Goal: Task Accomplishment & Management: Use online tool/utility

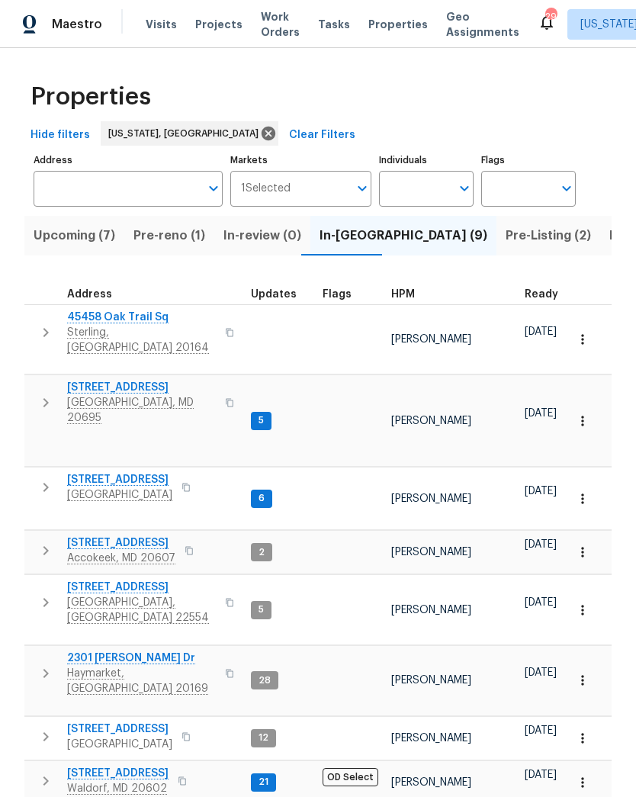
click at [162, 237] on span "Pre-reno (1)" at bounding box center [169, 235] width 72 height 21
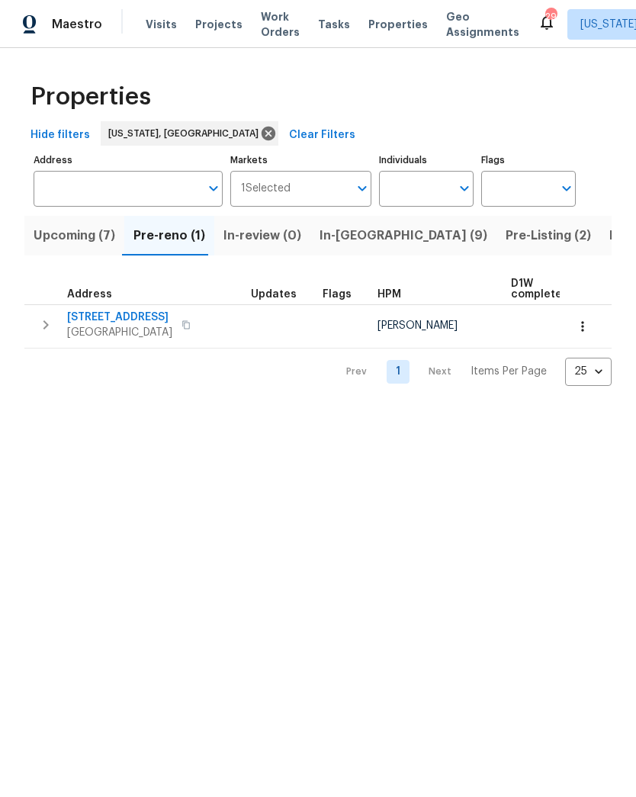
click at [339, 233] on span "In-[GEOGRAPHIC_DATA] (9)" at bounding box center [404, 235] width 168 height 21
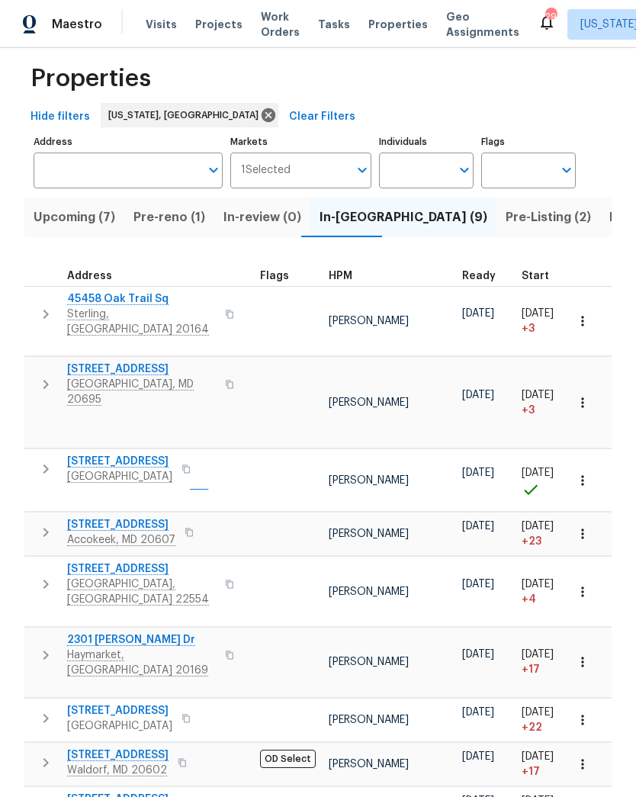
scroll to position [0, 94]
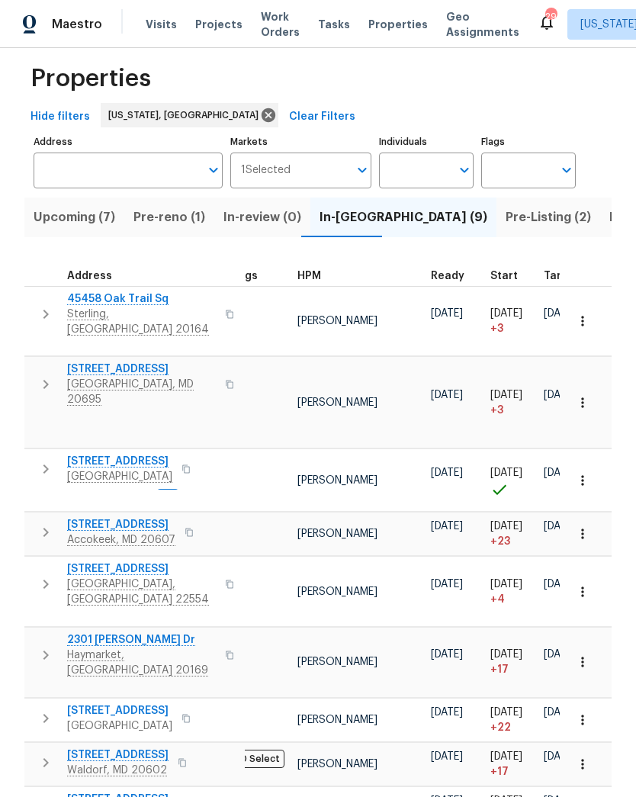
click at [168, 224] on span "Pre-reno (1)" at bounding box center [169, 217] width 72 height 21
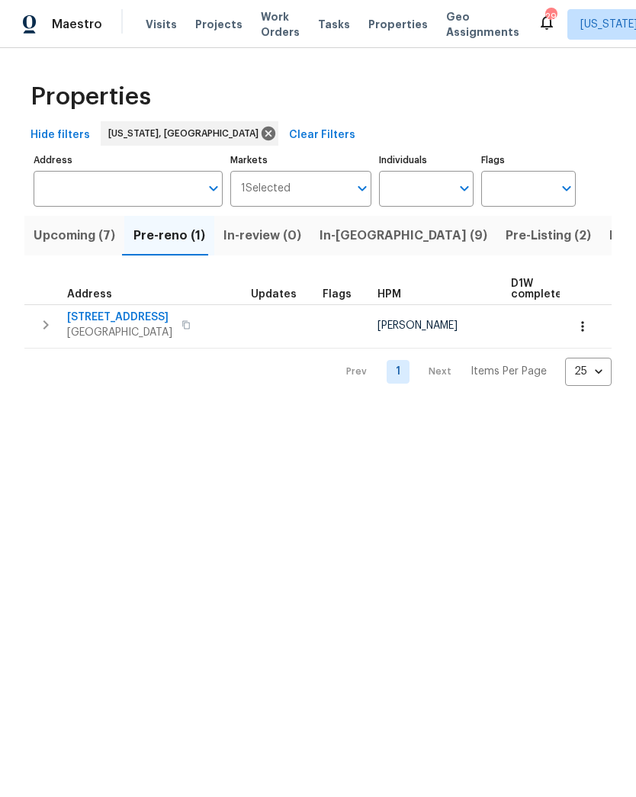
click at [340, 239] on span "In-reno (9)" at bounding box center [404, 235] width 168 height 21
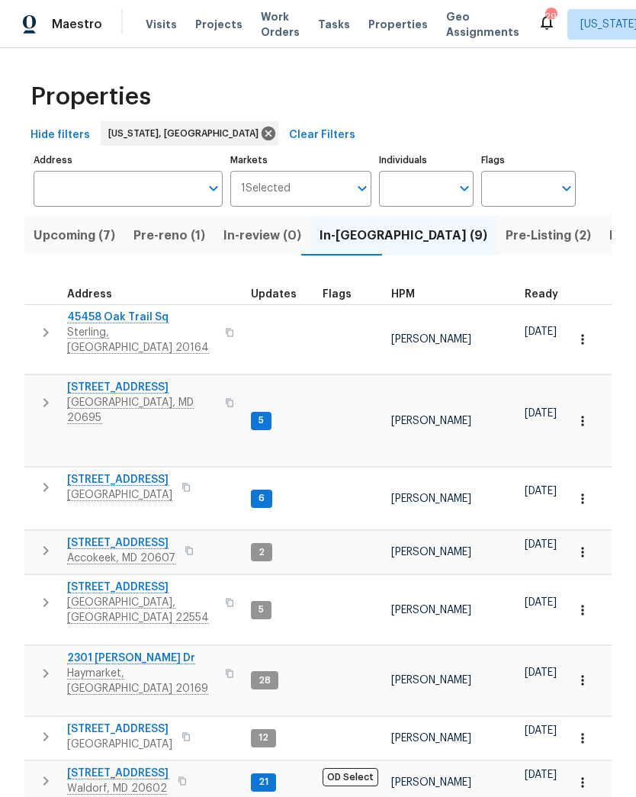
click at [506, 241] on span "Pre-Listing (2)" at bounding box center [548, 235] width 85 height 21
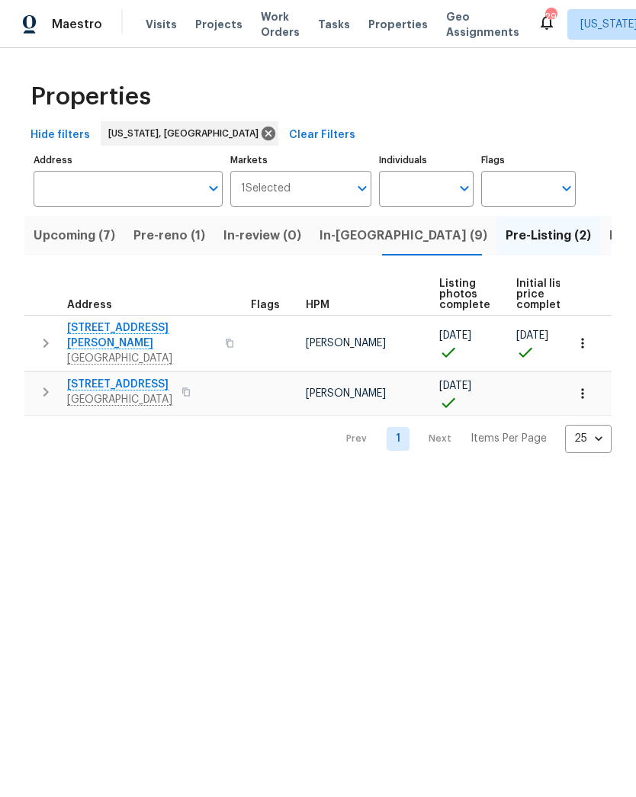
scroll to position [0, -1]
click at [162, 233] on span "Pre-reno (1)" at bounding box center [169, 235] width 72 height 21
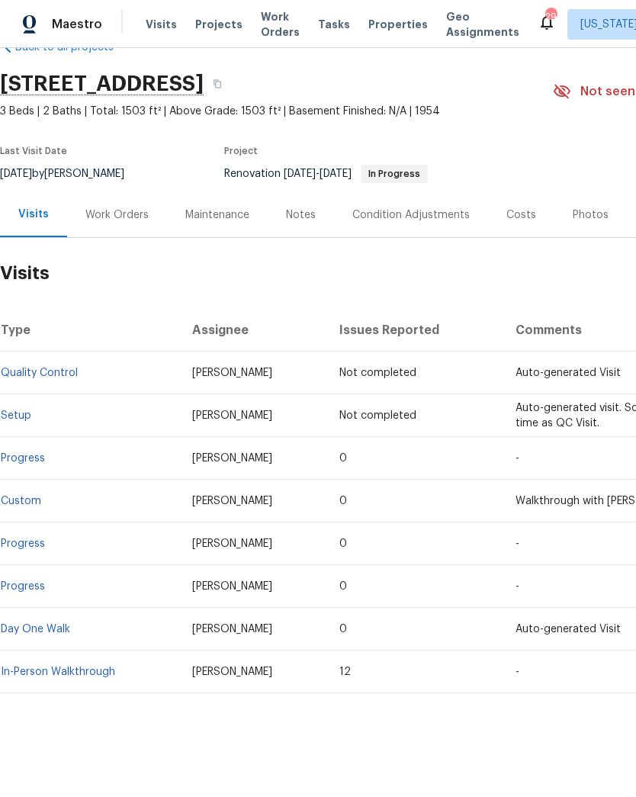
scroll to position [39, 0]
click at [114, 211] on div "Work Orders" at bounding box center [116, 214] width 63 height 15
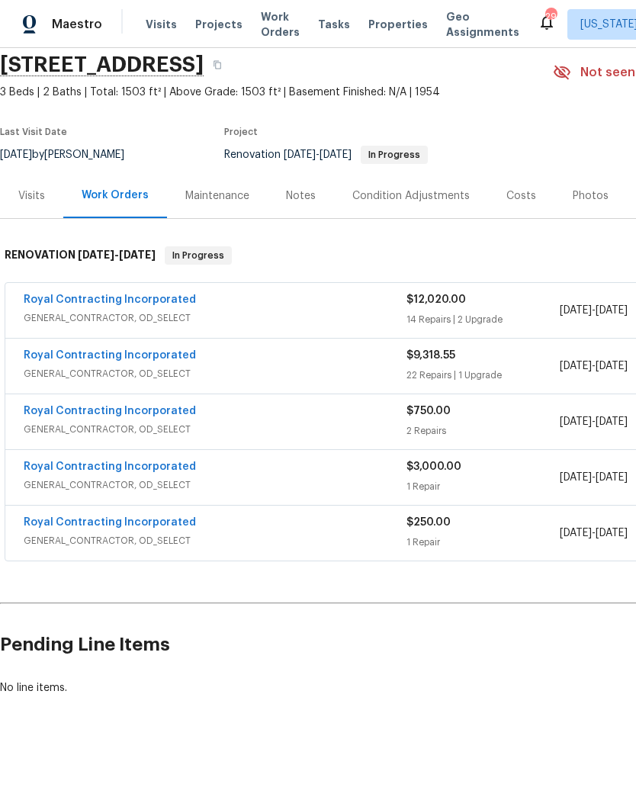
scroll to position [58, 0]
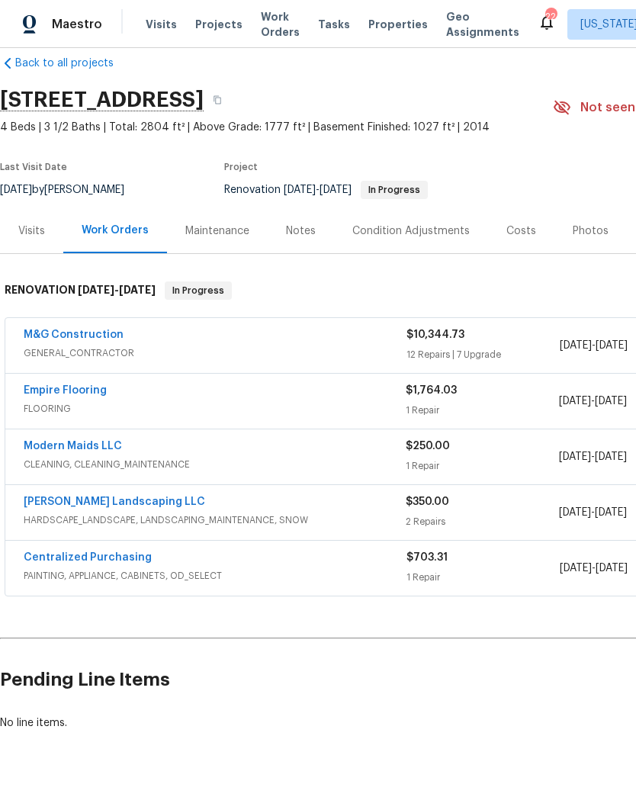
scroll to position [23, 0]
click at [520, 232] on div "Costs" at bounding box center [521, 230] width 30 height 15
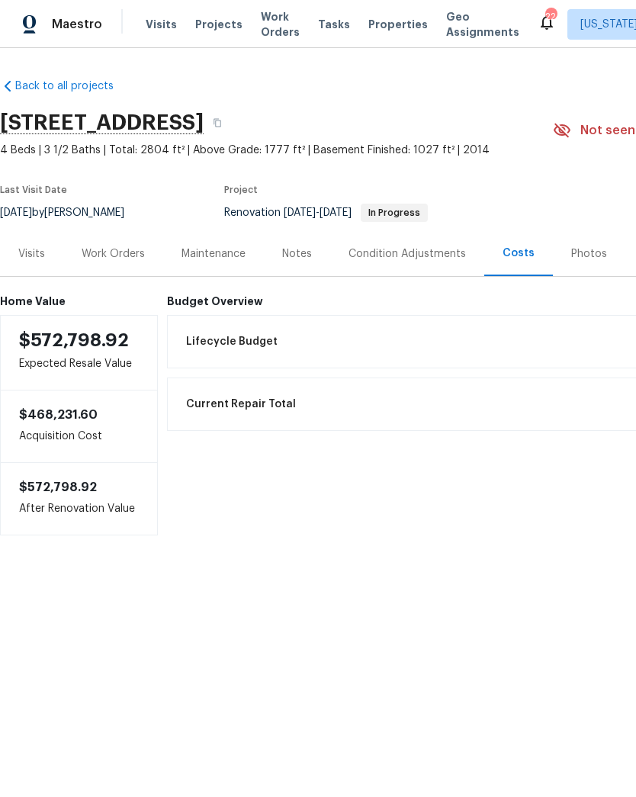
click at [124, 256] on div "Work Orders" at bounding box center [113, 253] width 63 height 15
click at [116, 243] on div "Work Orders" at bounding box center [113, 253] width 100 height 45
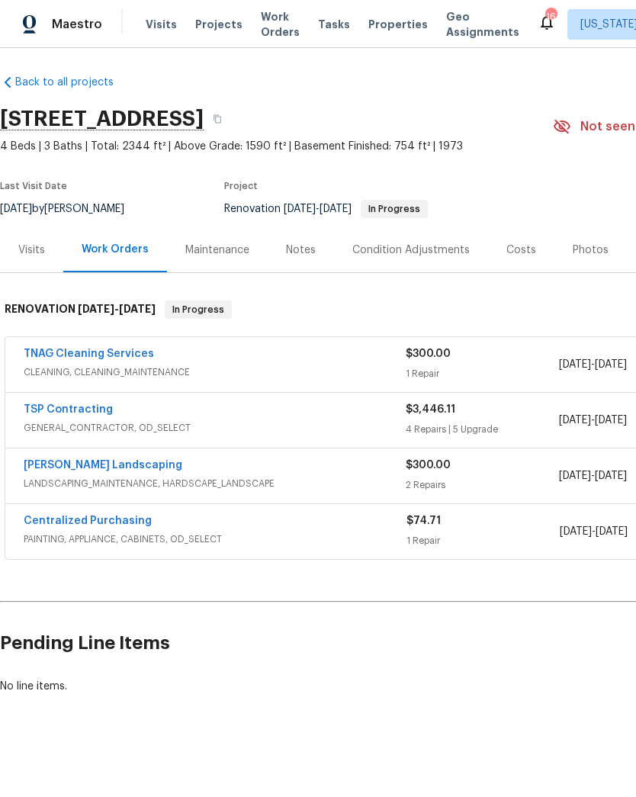
scroll to position [4, 0]
click at [298, 254] on div "Notes" at bounding box center [301, 250] width 30 height 15
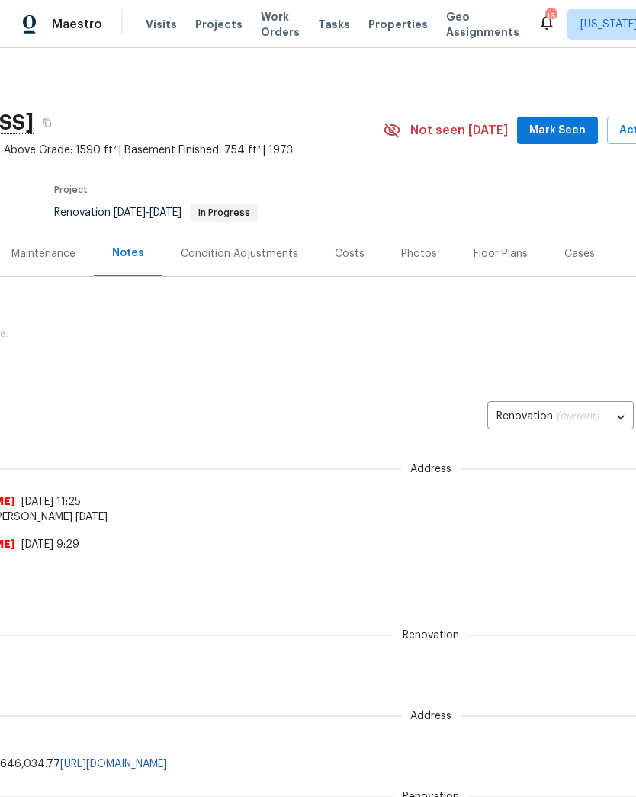
scroll to position [0, 171]
click at [346, 260] on div "Costs" at bounding box center [349, 253] width 30 height 15
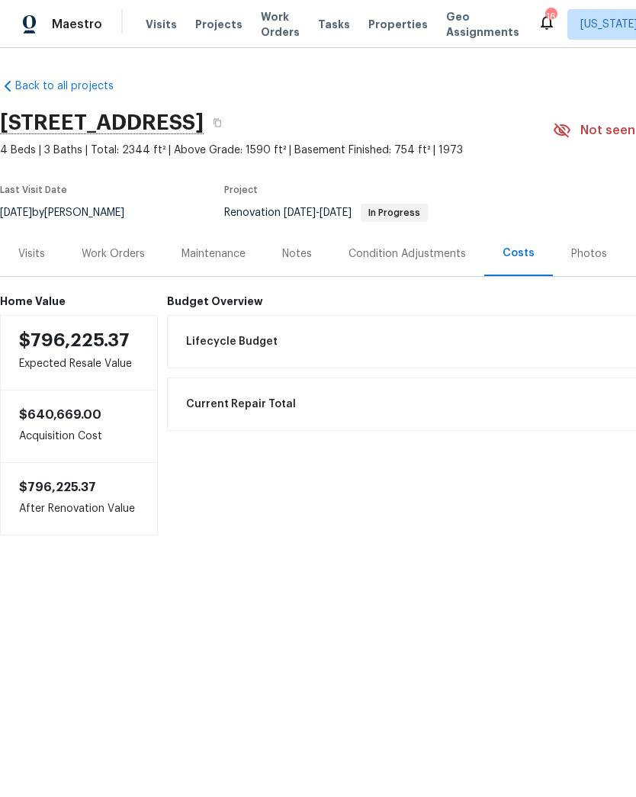
click at [113, 258] on div "Work Orders" at bounding box center [113, 253] width 63 height 15
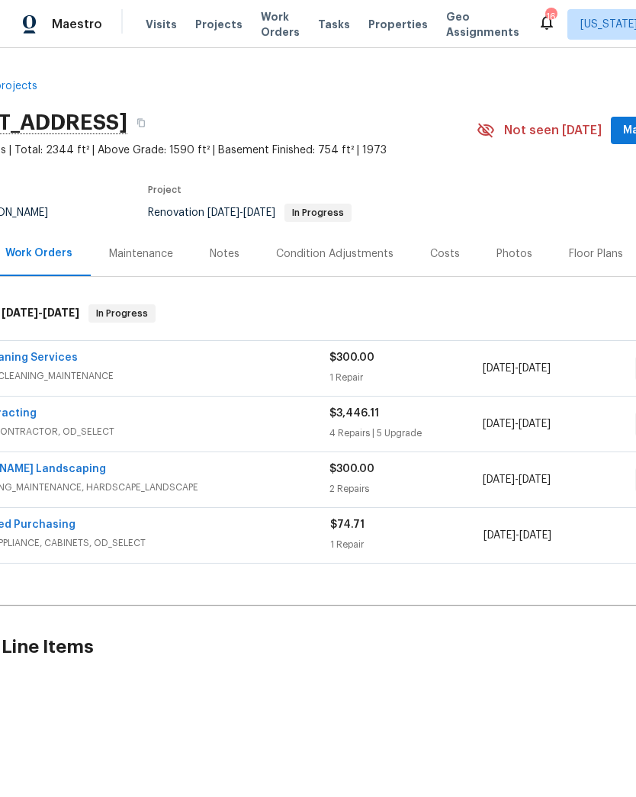
scroll to position [0, 82]
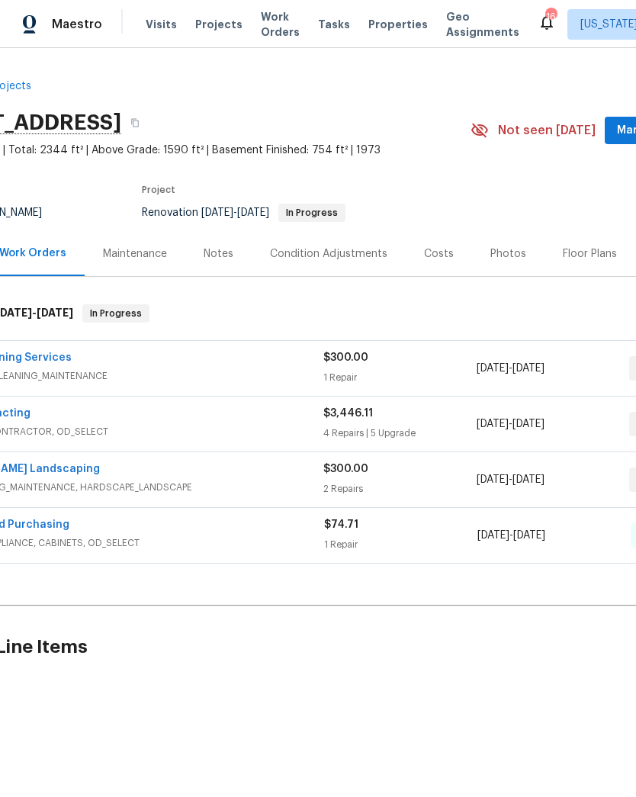
click at [140, 416] on div "TSP Contracting" at bounding box center [132, 415] width 382 height 18
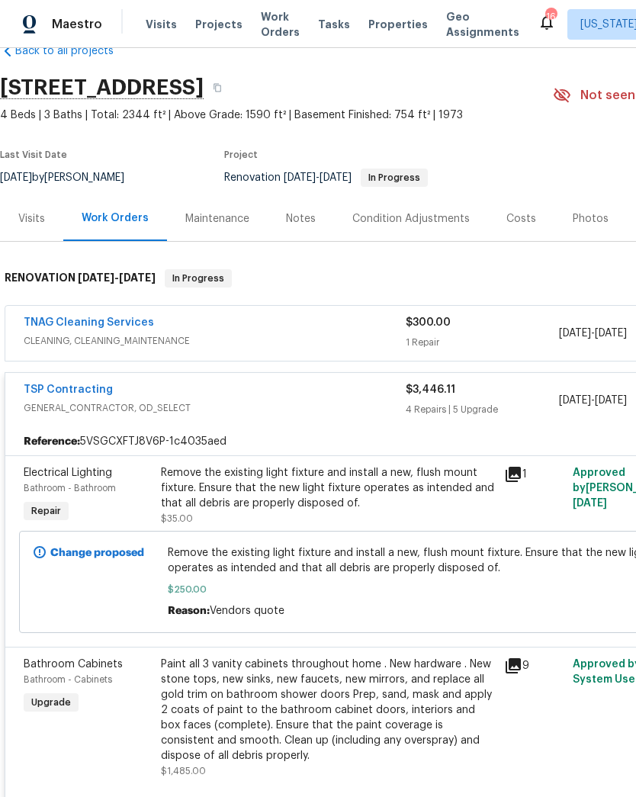
scroll to position [37, 0]
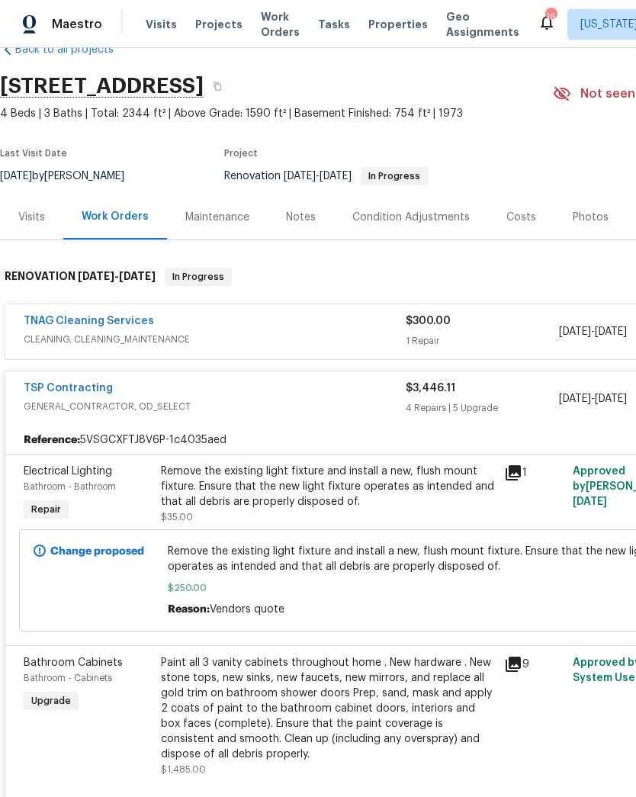
click at [67, 384] on link "TSP Contracting" at bounding box center [68, 388] width 89 height 11
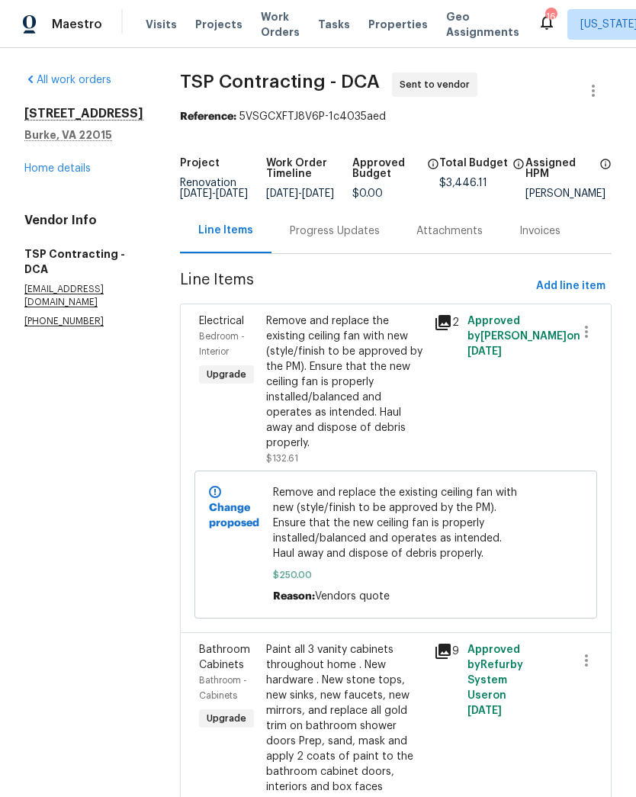
click at [69, 169] on link "Home details" at bounding box center [57, 168] width 66 height 11
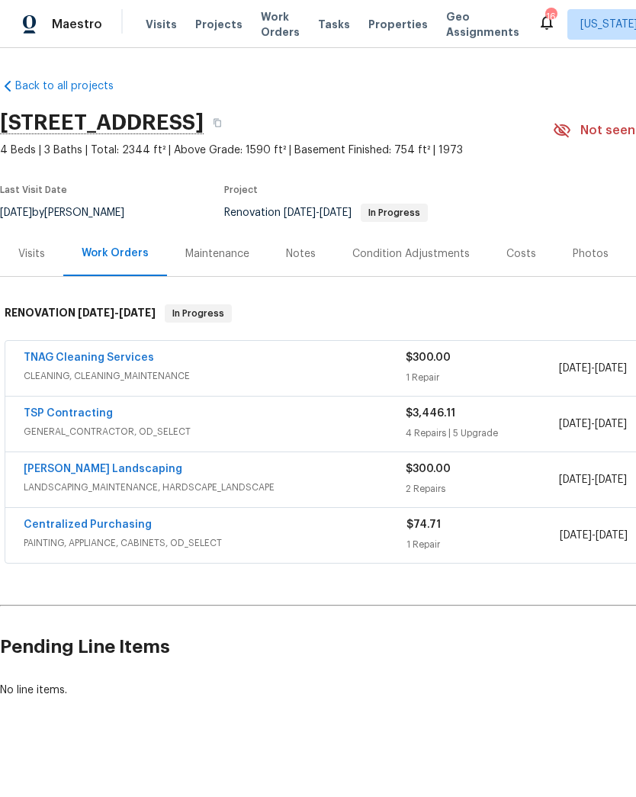
click at [364, 426] on span "GENERAL_CONTRACTOR, OD_SELECT" at bounding box center [215, 431] width 382 height 15
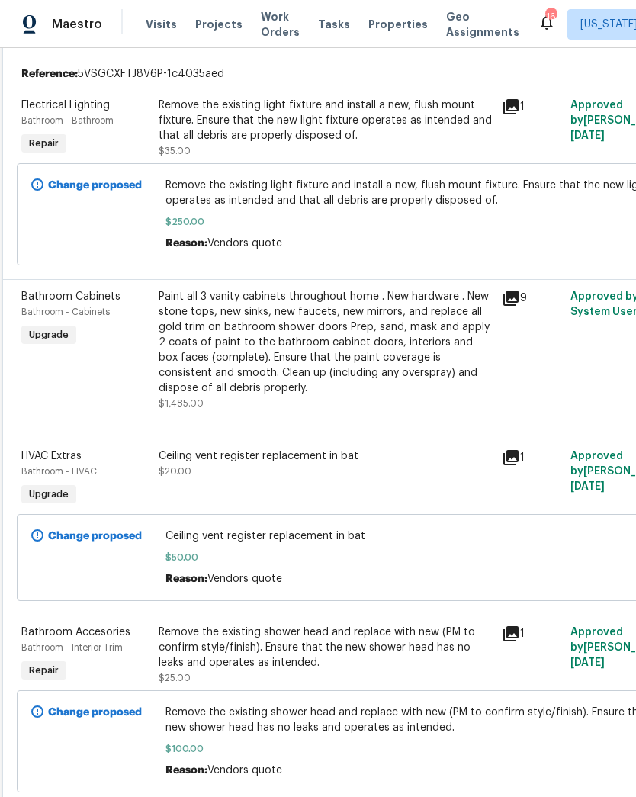
scroll to position [399, 3]
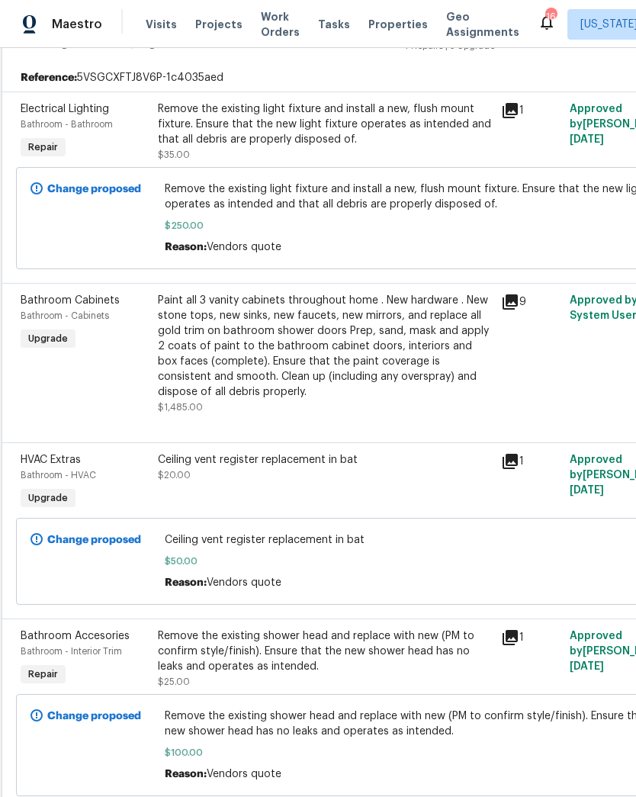
click at [350, 362] on div "Paint all 3 vanity cabinets throughout home . New hardware . New stone tops, ne…" at bounding box center [325, 346] width 334 height 107
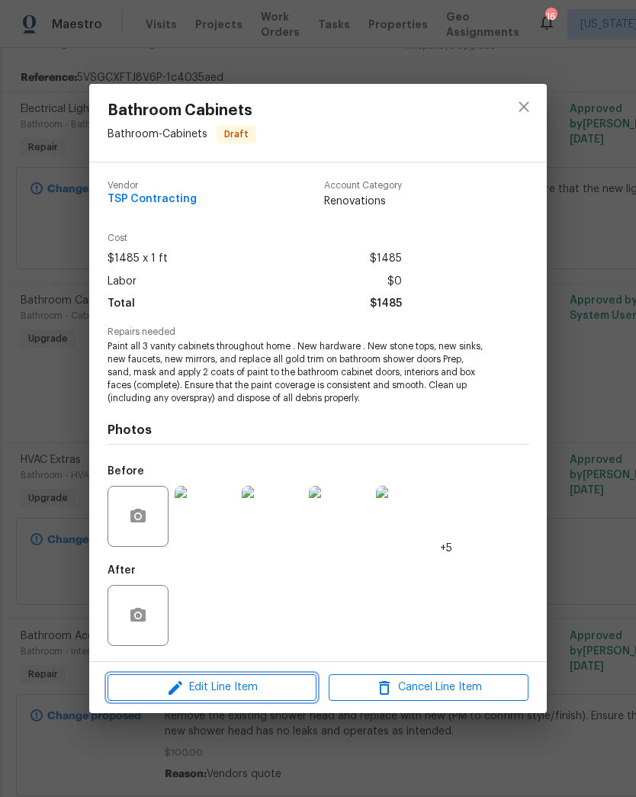
click at [259, 687] on span "Edit Line Item" at bounding box center [212, 687] width 200 height 19
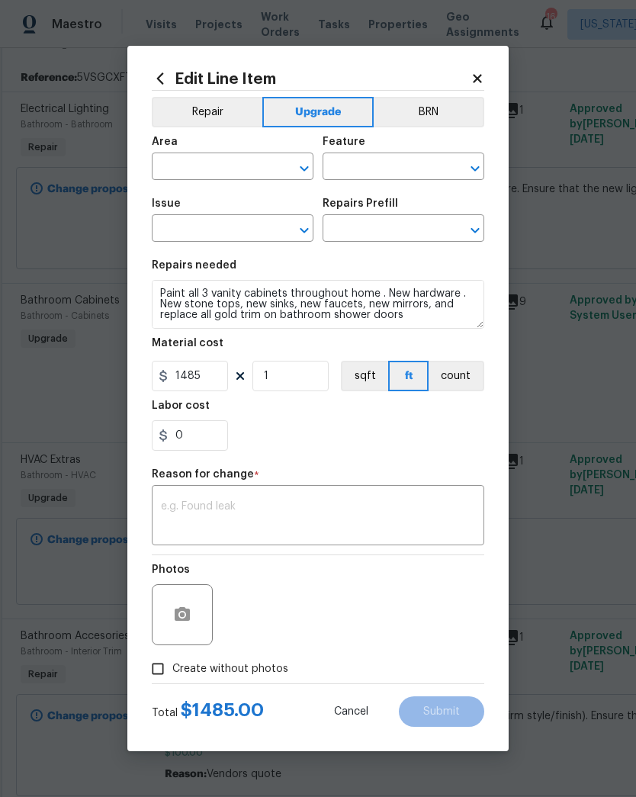
type input "Bathroom"
type input "Cabinets"
type input "Bathroom Cabinets"
type input "Paint Bathroom Cabinets $25.00"
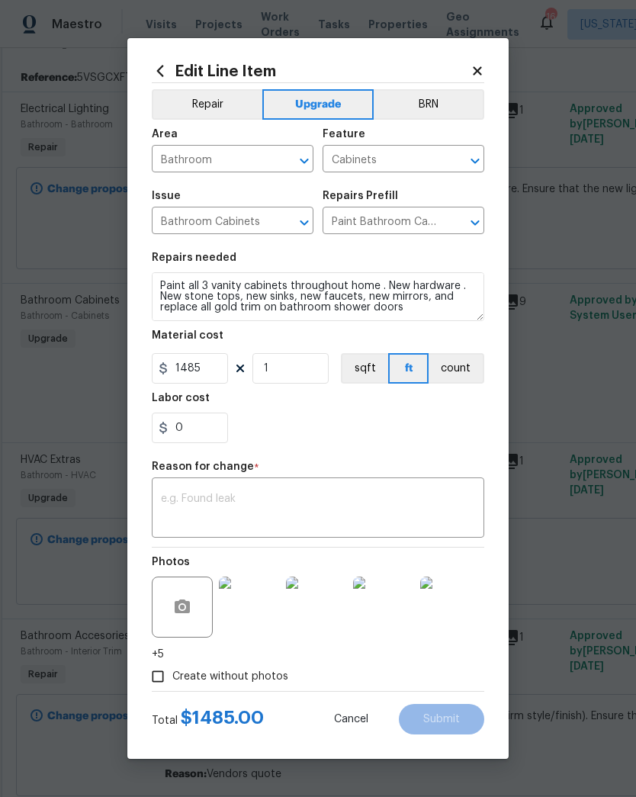
click at [543, 400] on body "Maestro Visits Projects Work Orders Tasks Properties Geo Assignments 16 Washing…" at bounding box center [318, 398] width 636 height 797
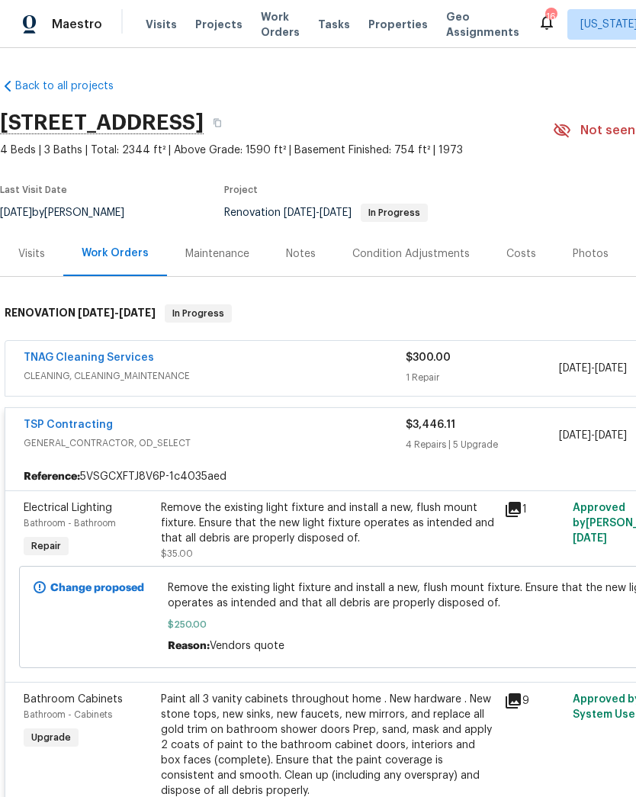
scroll to position [0, 0]
click at [514, 248] on div "Costs" at bounding box center [521, 253] width 30 height 15
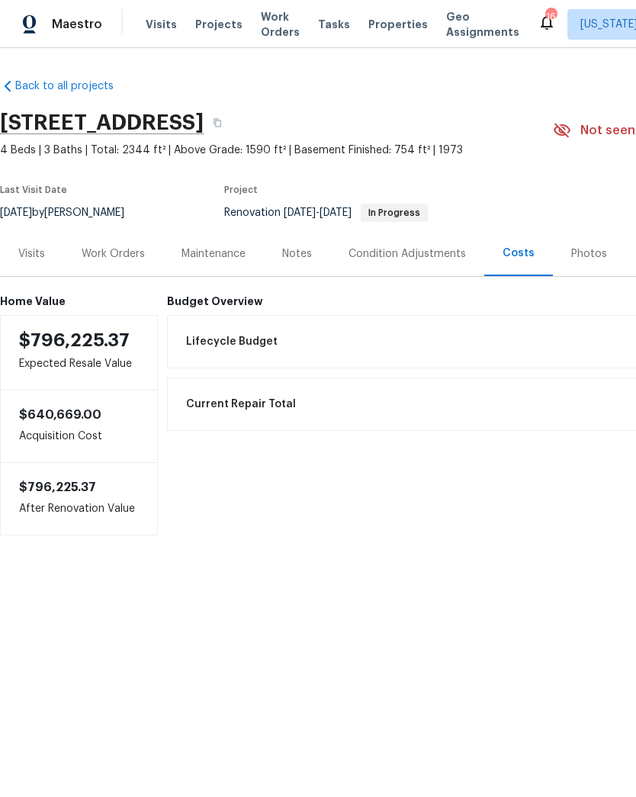
click at [117, 259] on div "Work Orders" at bounding box center [113, 253] width 63 height 15
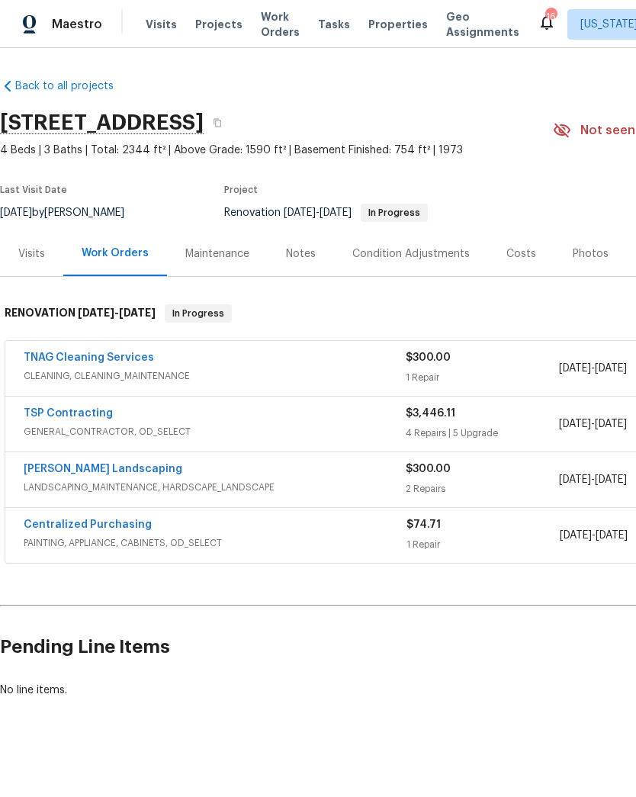
click at [284, 424] on span "GENERAL_CONTRACTOR, OD_SELECT" at bounding box center [215, 431] width 382 height 15
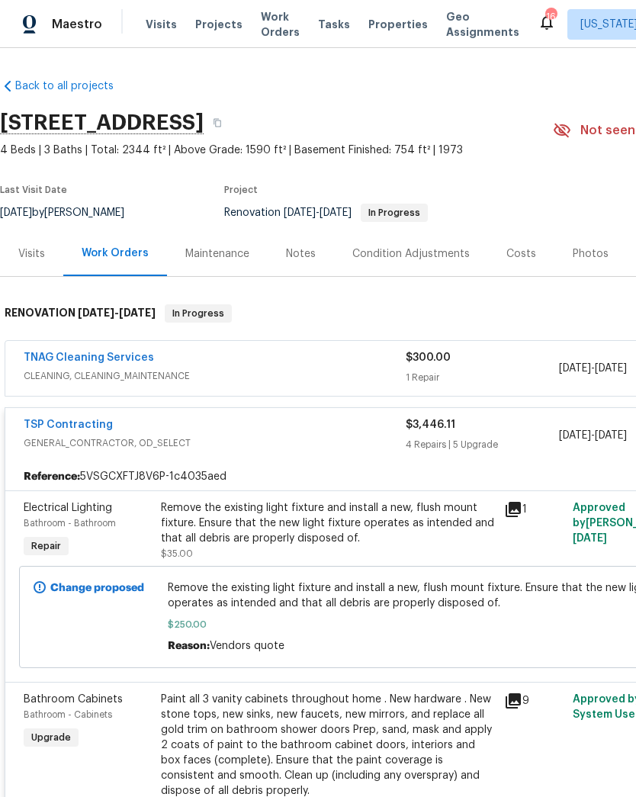
click at [90, 420] on link "TSP Contracting" at bounding box center [68, 425] width 89 height 11
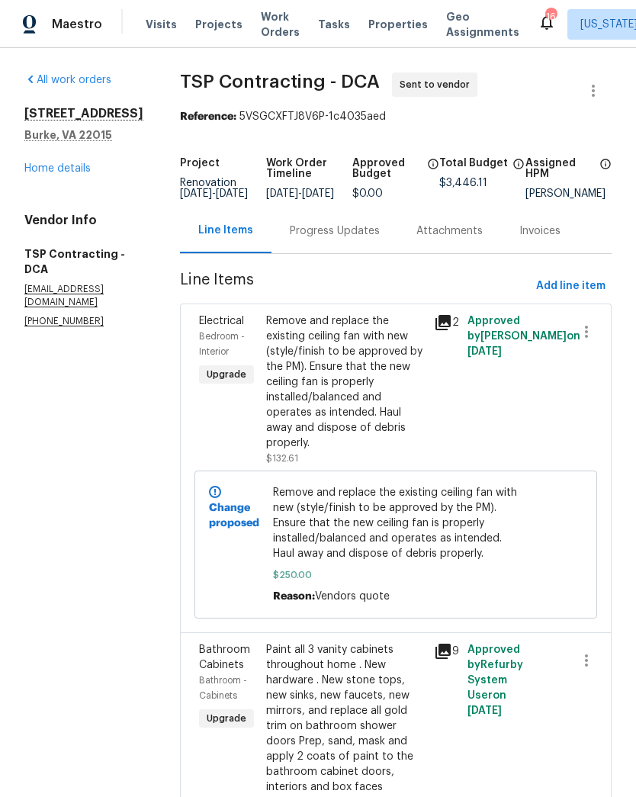
click at [302, 253] on div "Progress Updates" at bounding box center [335, 230] width 127 height 45
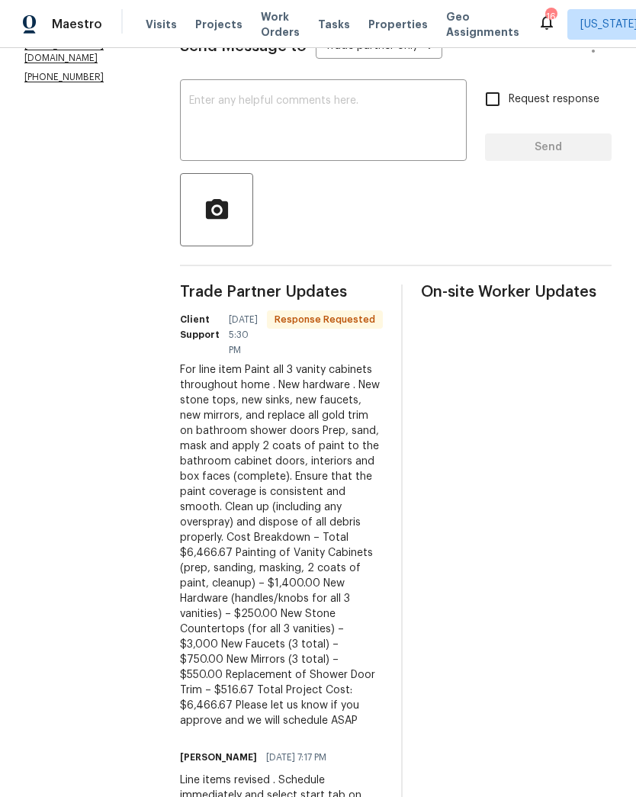
scroll to position [242, 0]
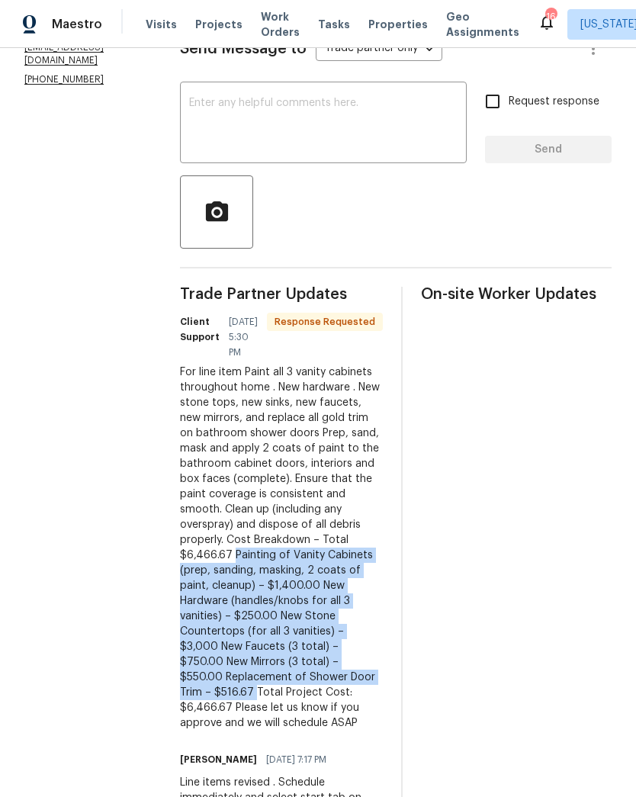
copy div "Painting of Vanity Cabinets (prep, sanding, masking, 2 coats of paint, cleanup)…"
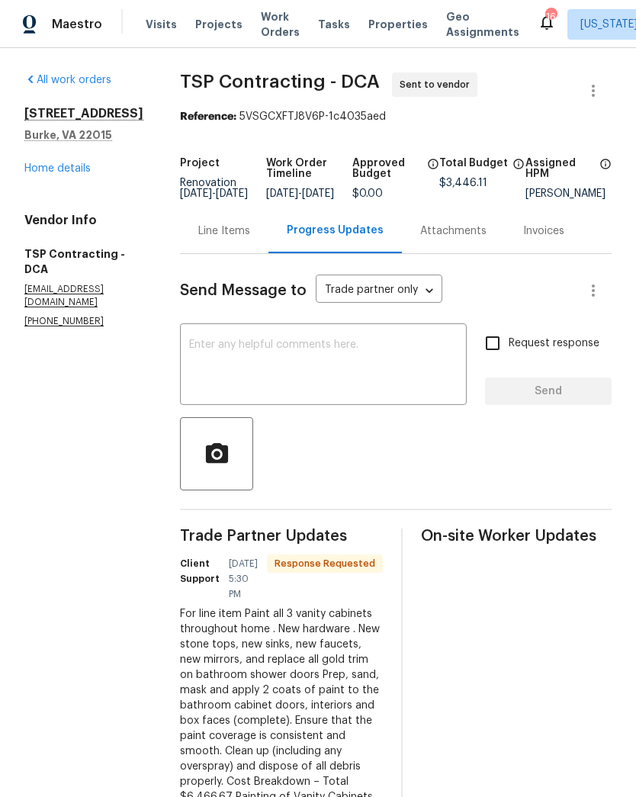
scroll to position [0, 0]
click at [68, 173] on link "Home details" at bounding box center [57, 168] width 66 height 11
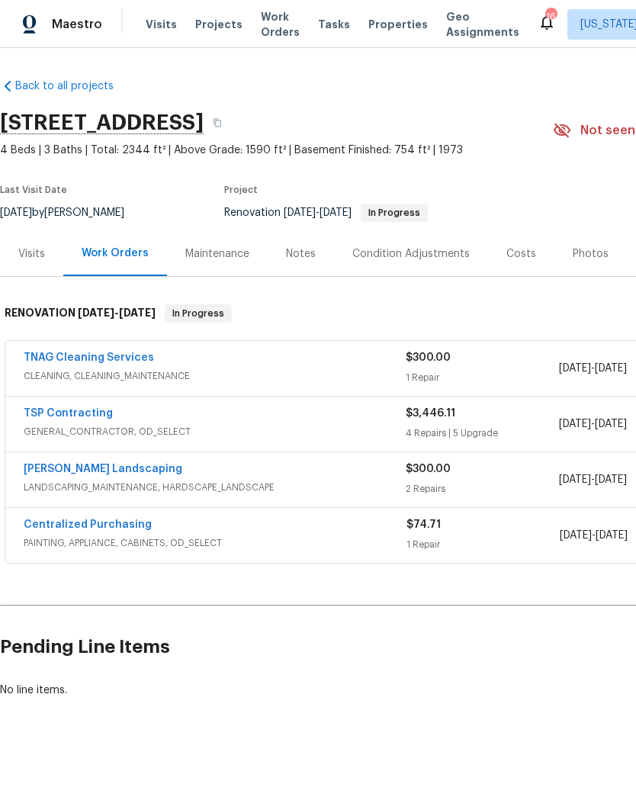
click at [268, 433] on span "GENERAL_CONTRACTOR, OD_SELECT" at bounding box center [215, 431] width 382 height 15
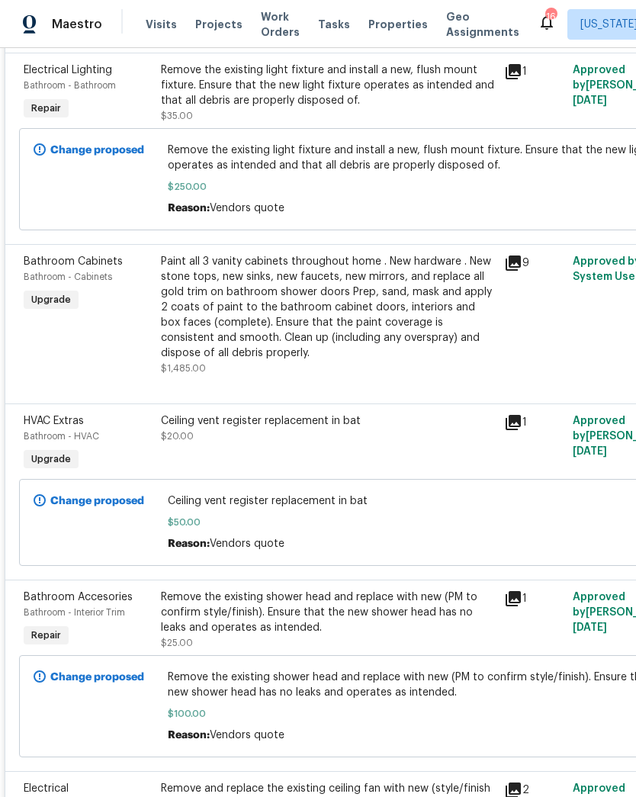
scroll to position [438, 0]
click at [357, 325] on div "Paint all 3 vanity cabinets throughout home . New hardware . New stone tops, ne…" at bounding box center [328, 307] width 334 height 107
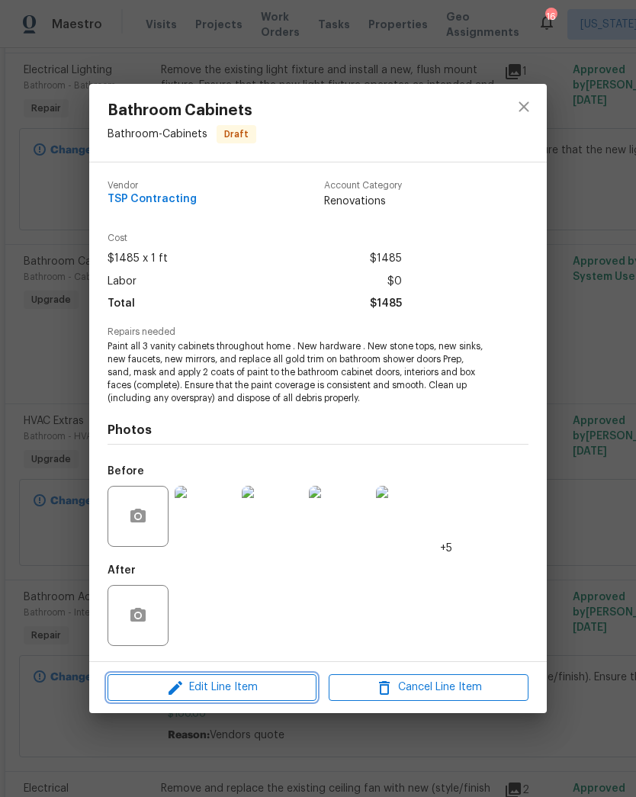
click at [253, 699] on button "Edit Line Item" at bounding box center [212, 687] width 209 height 27
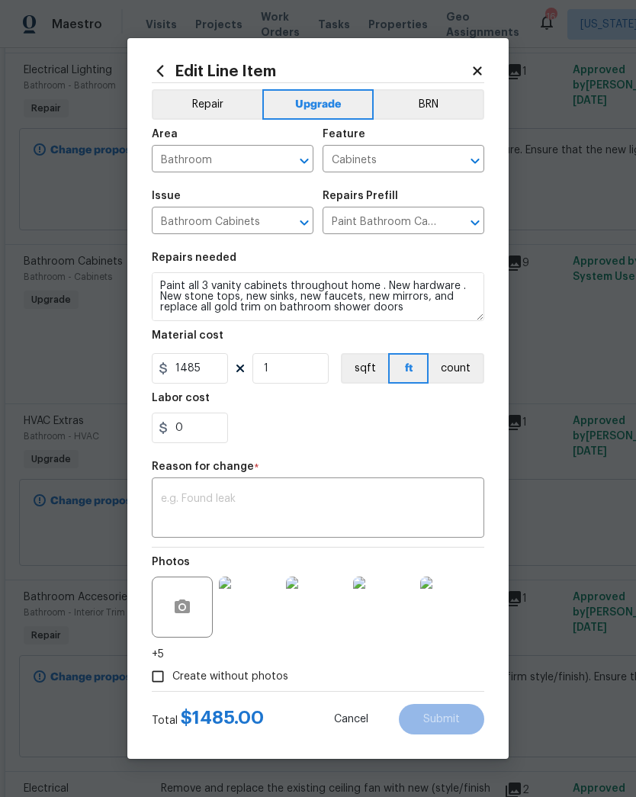
click at [302, 513] on textarea at bounding box center [318, 510] width 314 height 32
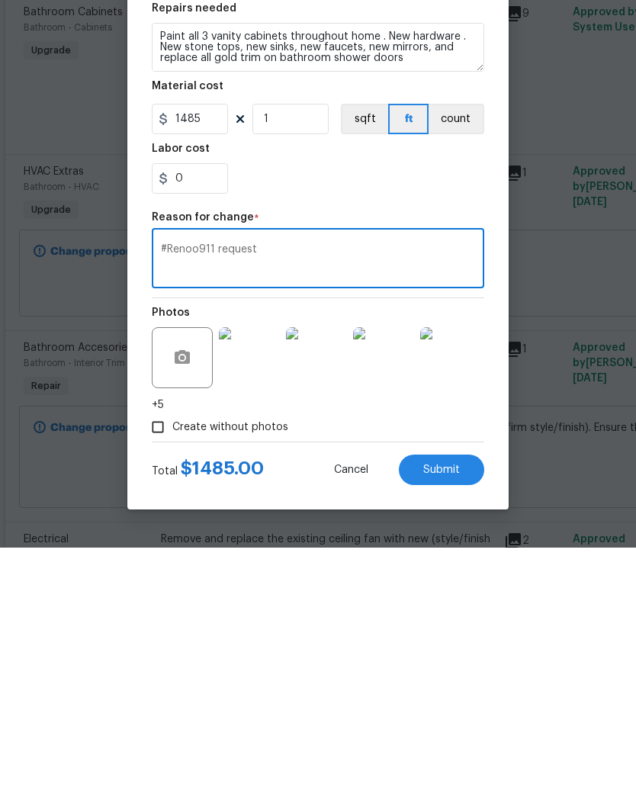
click at [233, 494] on textarea "#Renoo911 request" at bounding box center [318, 510] width 314 height 32
paste textarea "Painting of Vanity Cabinets (prep, sanding, masking, 2 coats of paint, cleanup)…"
click at [211, 494] on textarea "#Renoo911 request Painting of Vanity Cabinets (prep, sanding, masking, 2 coats …" at bounding box center [318, 510] width 314 height 32
click at [280, 494] on textarea "#Renoo911 request Painting of Vanity Cabinets (prep, sanding, masking, 2 coats …" at bounding box center [318, 510] width 314 height 32
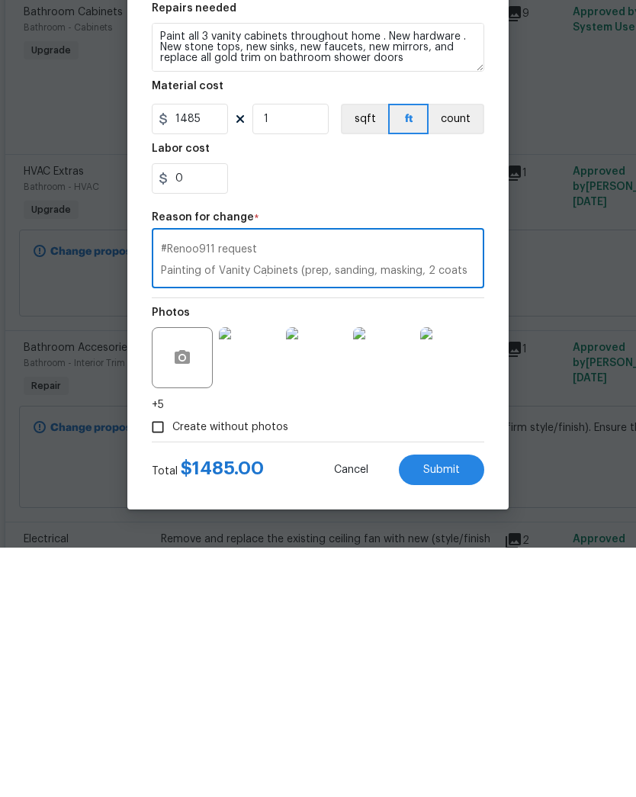
click at [295, 494] on textarea "#Renoo911 request Painting of Vanity Cabinets (prep, sanding, masking, 2 coats …" at bounding box center [318, 510] width 314 height 32
click at [194, 494] on textarea "#Renoo911 request Painting of Vanity Cabinets (prep, sanding, masking, 2 coats …" at bounding box center [318, 510] width 314 height 32
type textarea "#Reno911 request Painting of Vanity Cabinets (prep, sanding, masking, 2 coats o…"
click at [215, 353] on input "1485" at bounding box center [190, 368] width 76 height 31
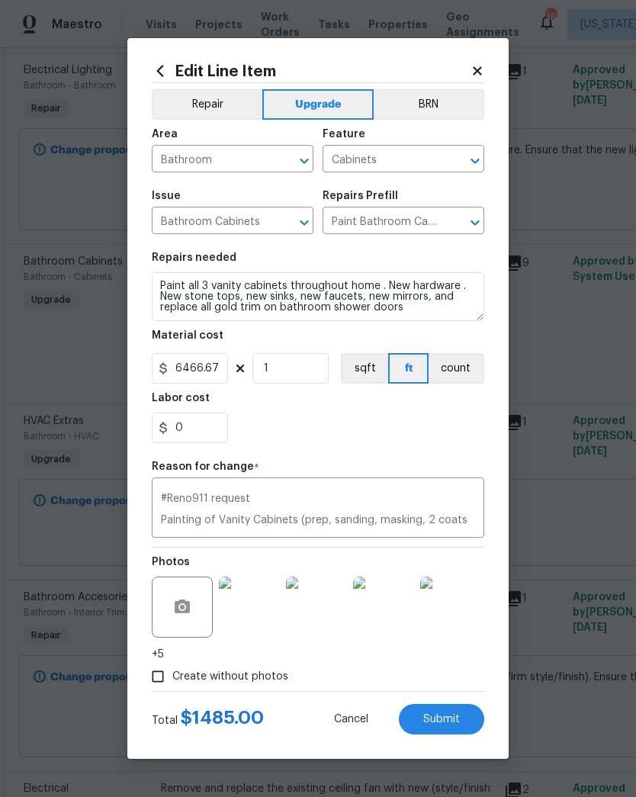
click at [289, 422] on div "0" at bounding box center [318, 428] width 333 height 31
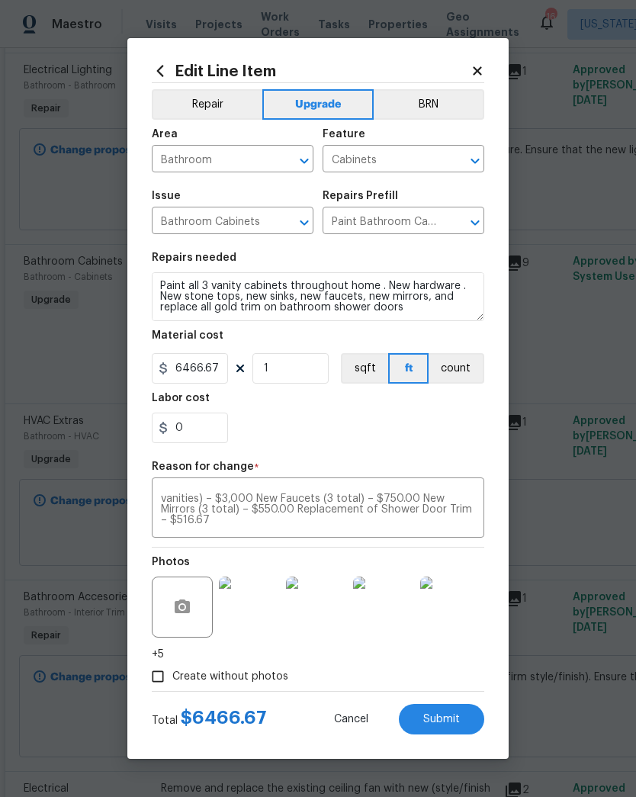
click at [442, 717] on span "Submit" at bounding box center [441, 719] width 37 height 11
type input "1485"
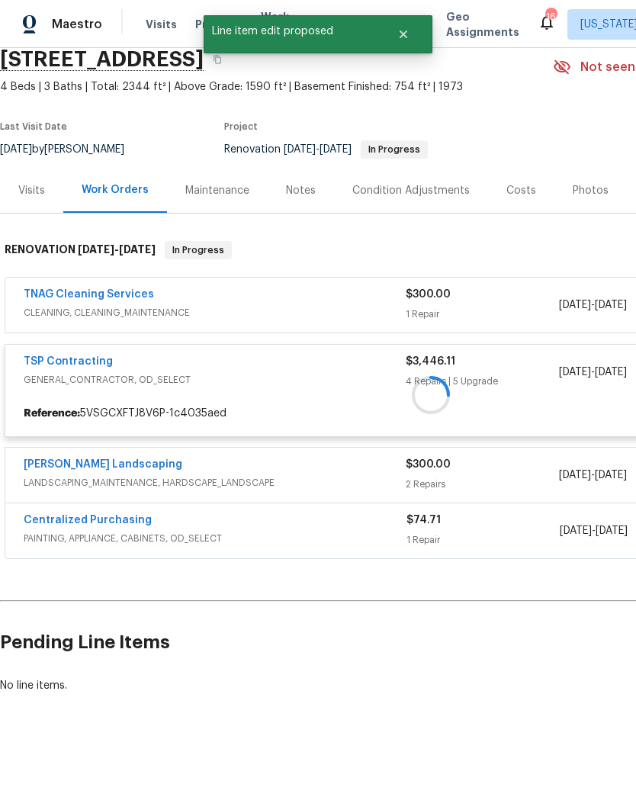
scroll to position [63, 0]
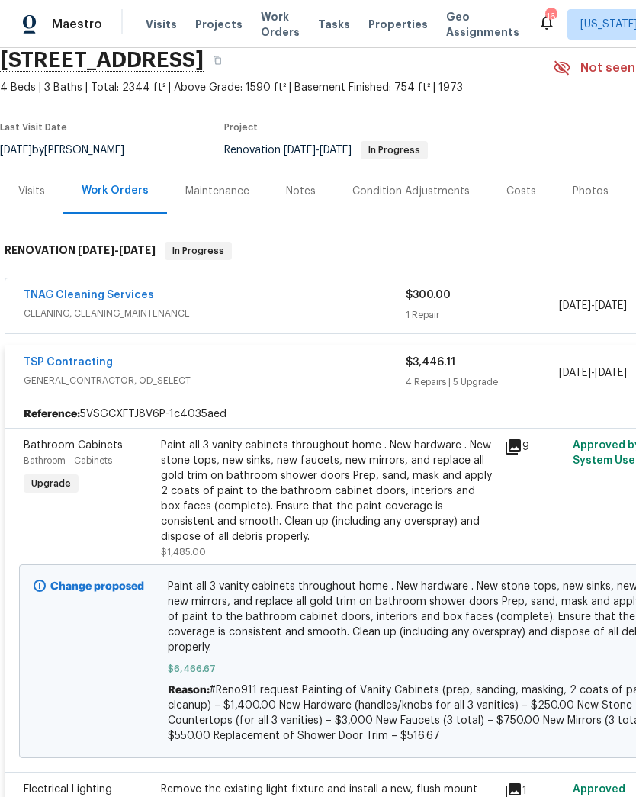
click at [78, 366] on link "TSP Contracting" at bounding box center [68, 362] width 89 height 11
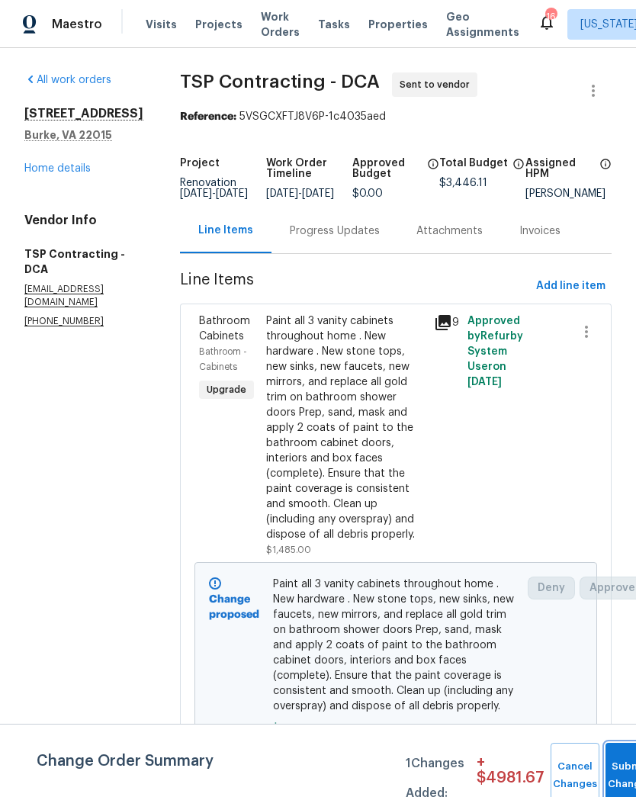
click at [616, 768] on button "Submit Changes" at bounding box center [630, 776] width 49 height 66
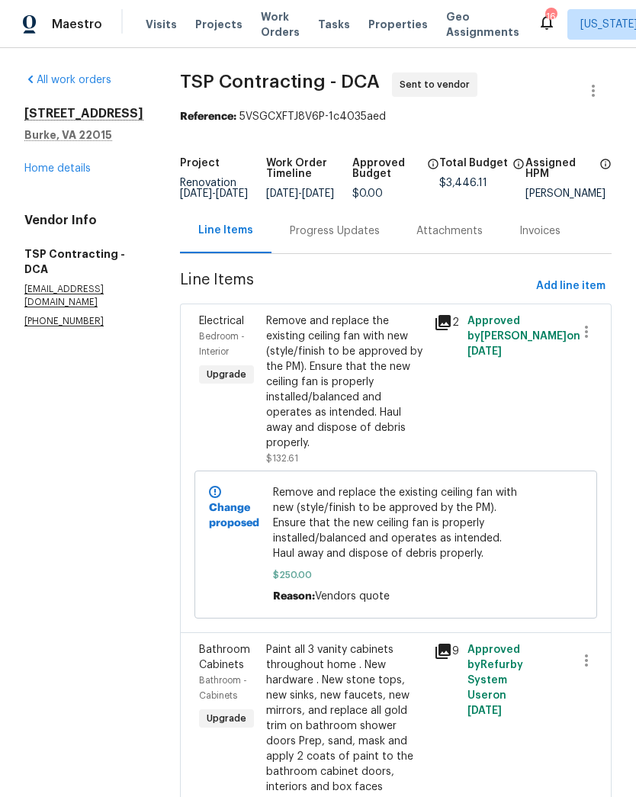
click at [321, 239] on div "Progress Updates" at bounding box center [335, 230] width 90 height 15
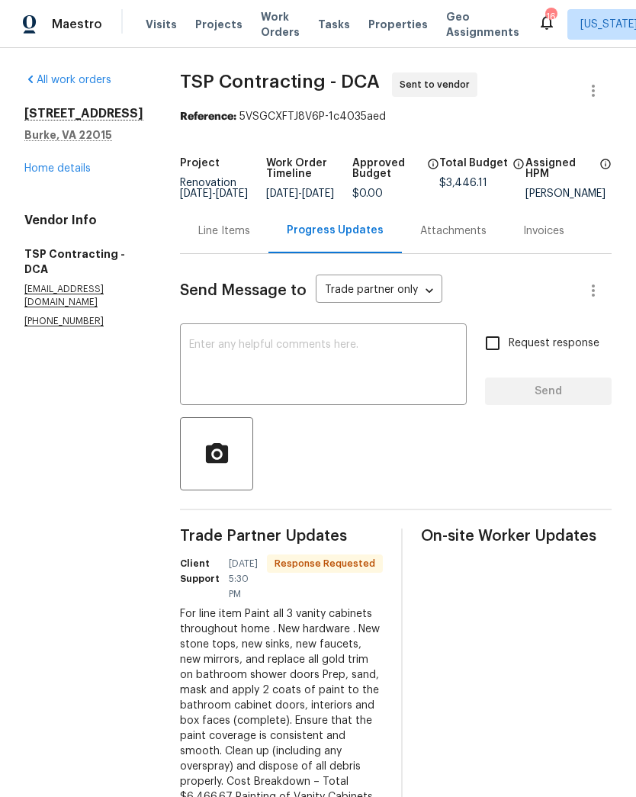
click at [334, 393] on textarea at bounding box center [323, 365] width 268 height 53
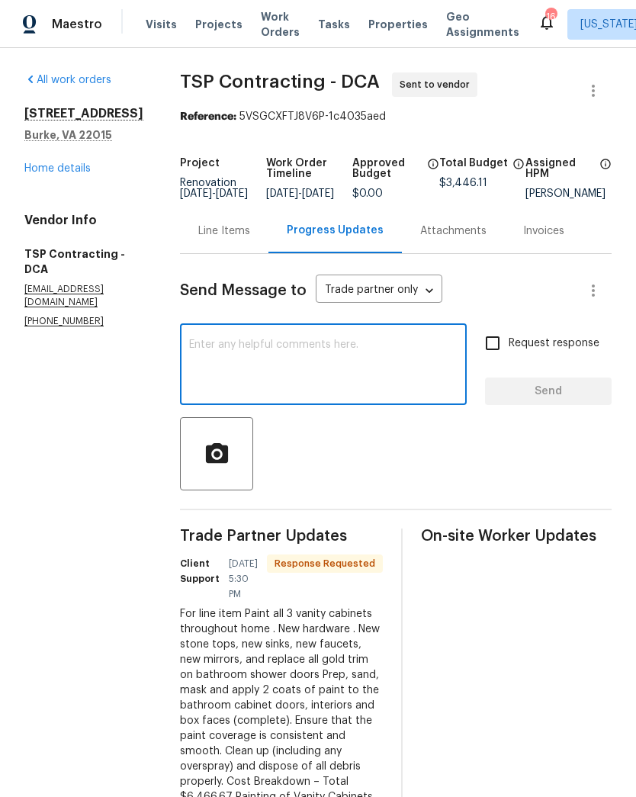
click at [494, 359] on input "Request response" at bounding box center [493, 343] width 32 height 32
checkbox input "true"
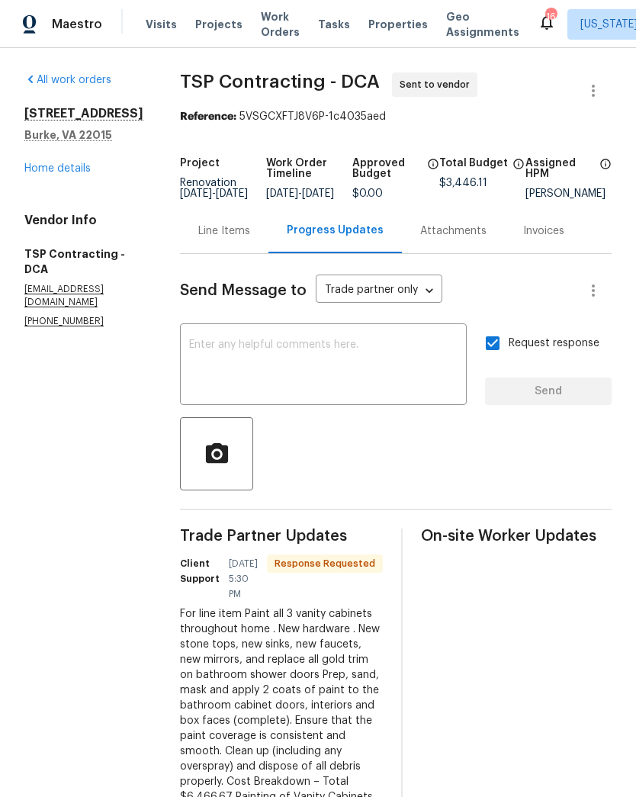
click at [332, 362] on textarea at bounding box center [323, 365] width 268 height 53
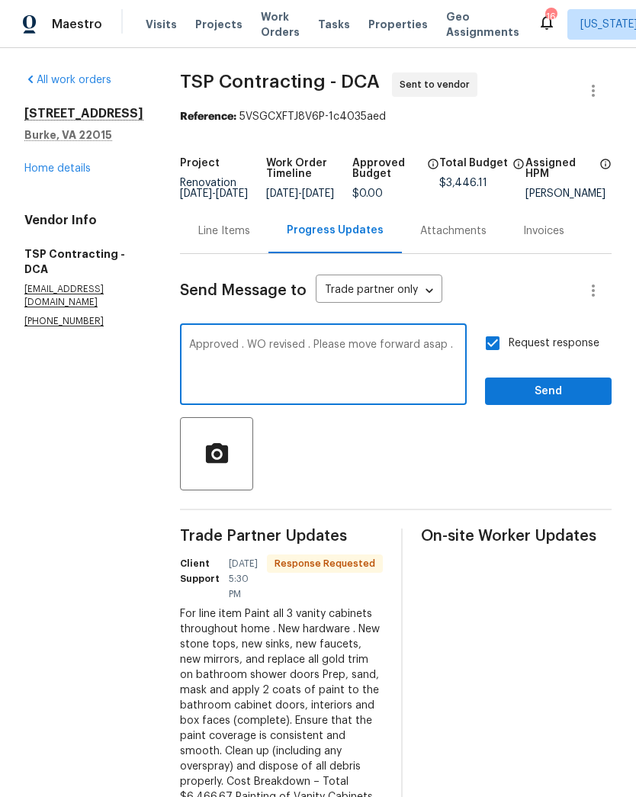
type textarea "Approved . WO revised . Please move forward asap ."
click at [537, 406] on button "Send" at bounding box center [548, 392] width 127 height 28
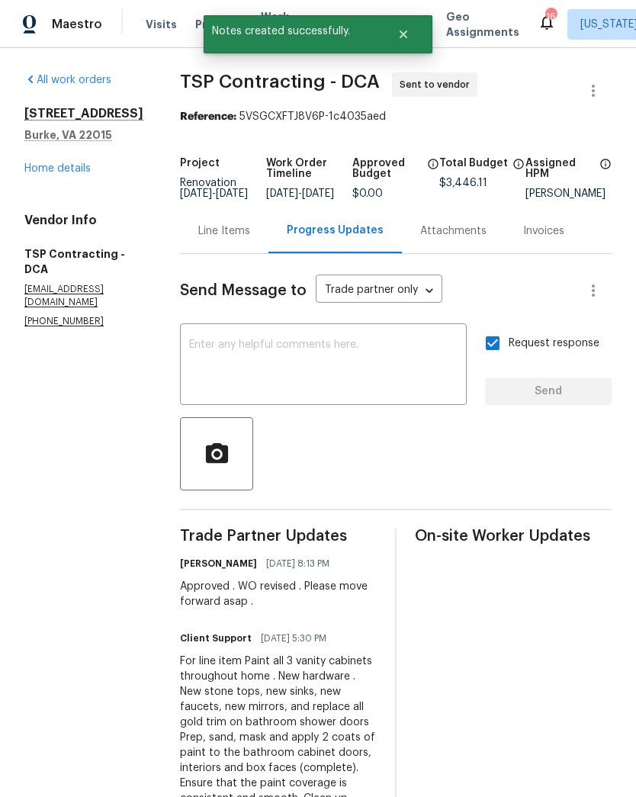
click at [67, 171] on link "Home details" at bounding box center [57, 168] width 66 height 11
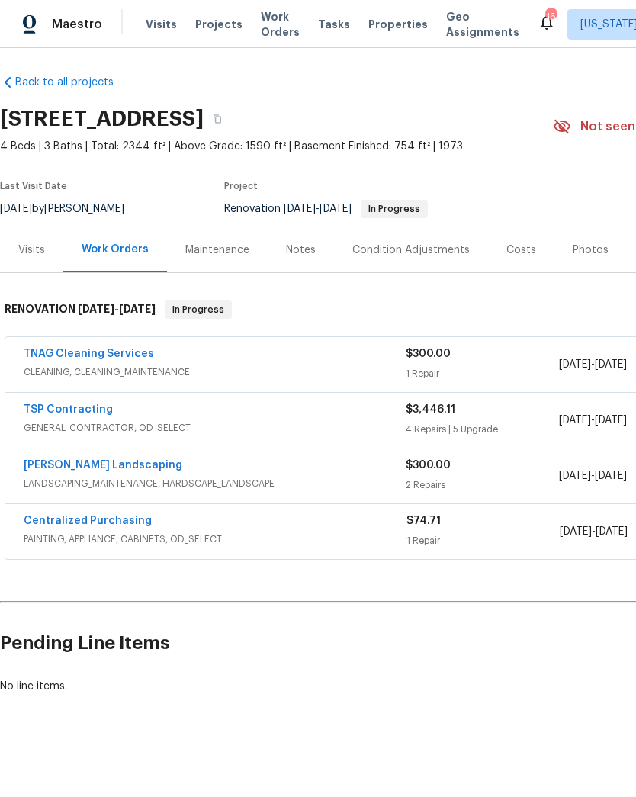
scroll to position [4, 0]
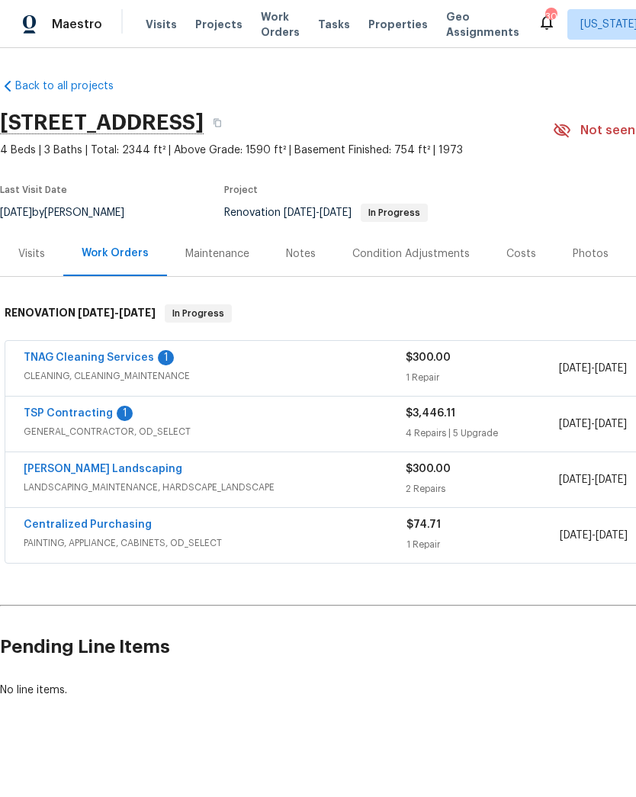
click at [123, 358] on link "TNAG Cleaning Services" at bounding box center [89, 357] width 130 height 11
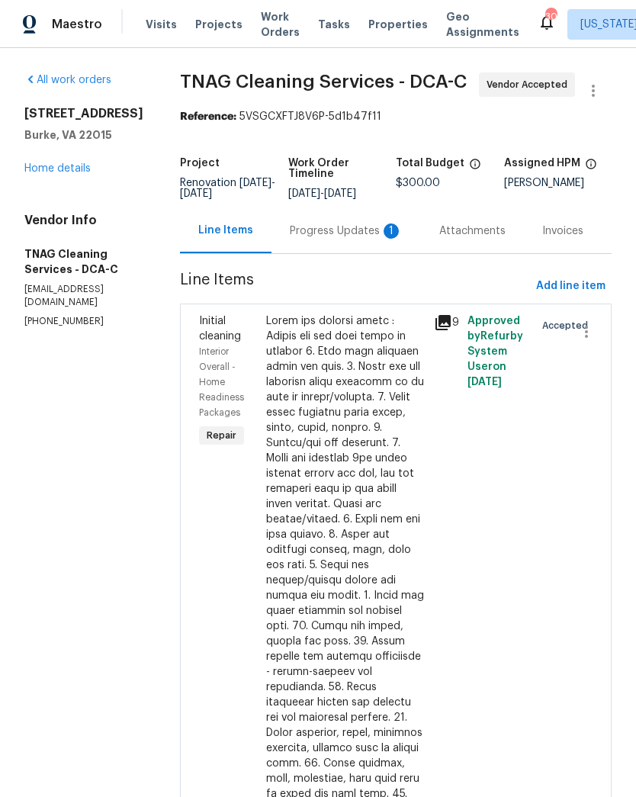
click at [341, 231] on div "Progress Updates 1" at bounding box center [346, 230] width 113 height 15
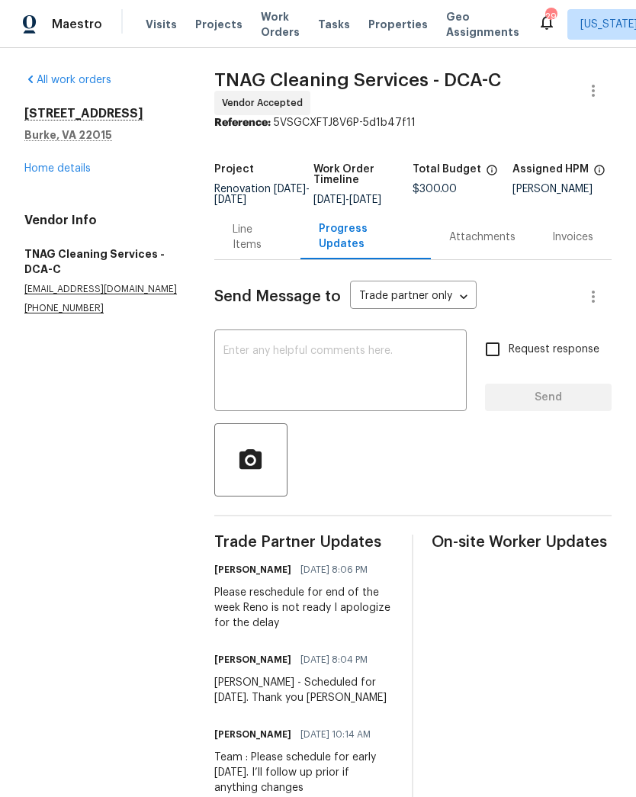
click at [76, 166] on link "Home details" at bounding box center [57, 168] width 66 height 11
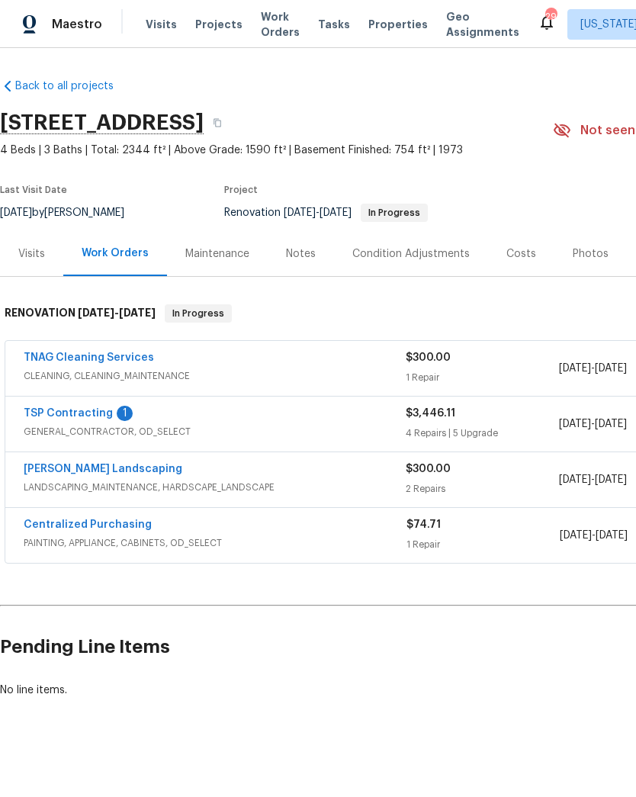
click at [88, 416] on link "TSP Contracting" at bounding box center [68, 413] width 89 height 11
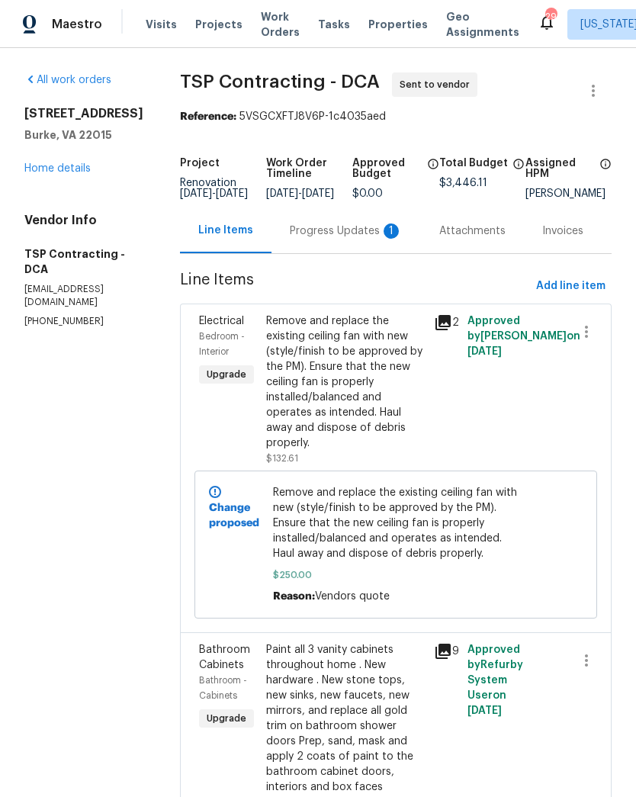
click at [317, 239] on div "Progress Updates 1" at bounding box center [346, 230] width 113 height 15
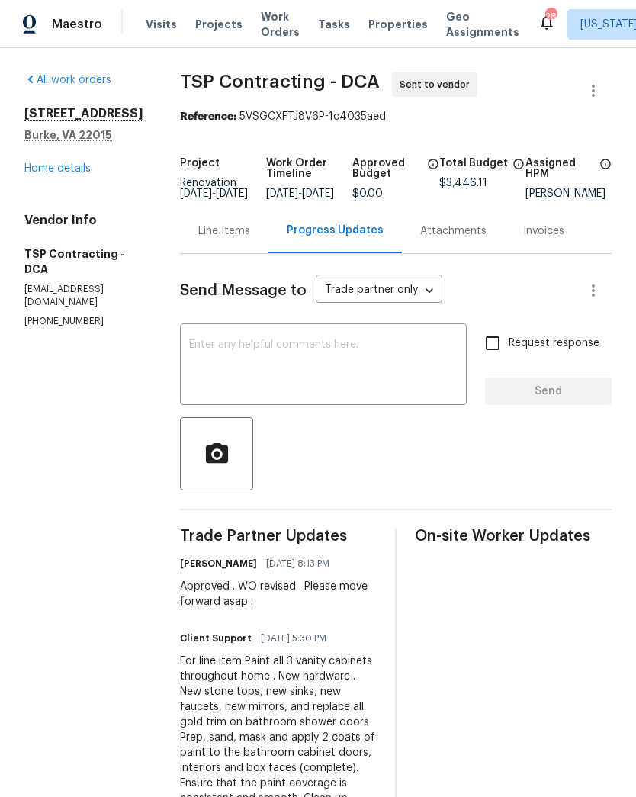
click at [79, 170] on link "Home details" at bounding box center [57, 168] width 66 height 11
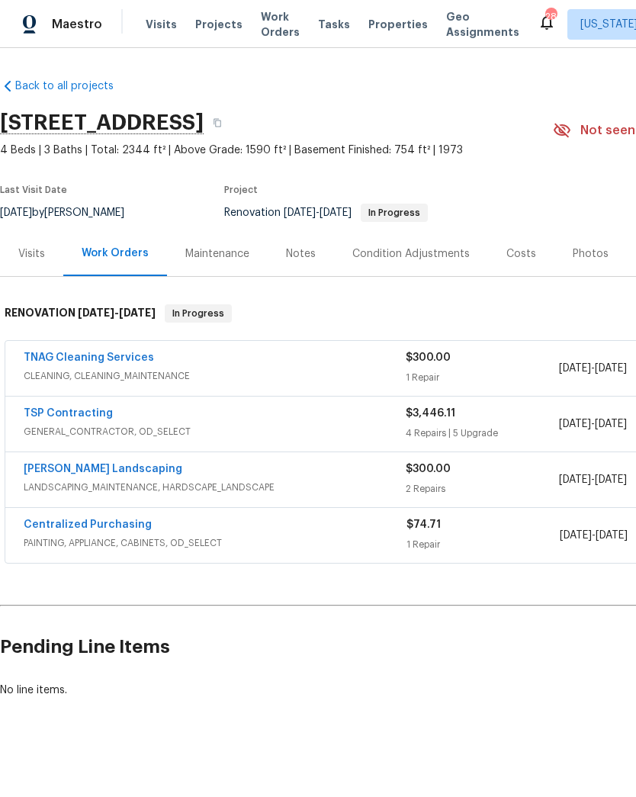
click at [244, 433] on span "GENERAL_CONTRACTOR, OD_SELECT" at bounding box center [215, 431] width 382 height 15
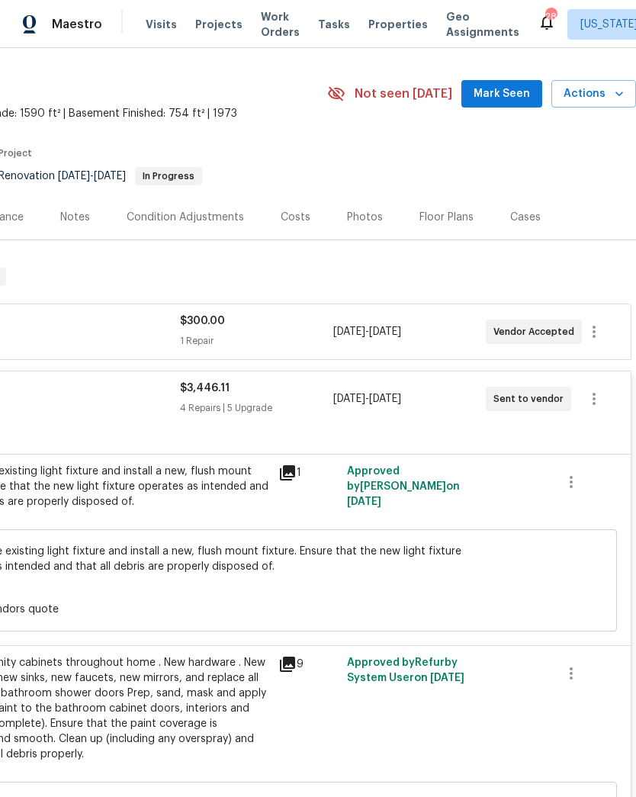
scroll to position [37, 226]
click at [589, 405] on icon "button" at bounding box center [594, 398] width 18 height 18
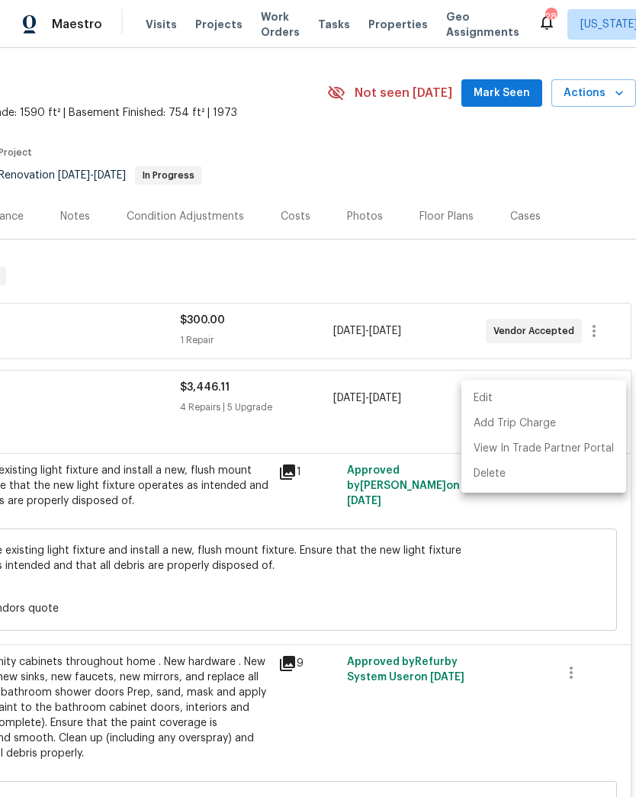
click at [554, 400] on li "Edit" at bounding box center [543, 398] width 165 height 25
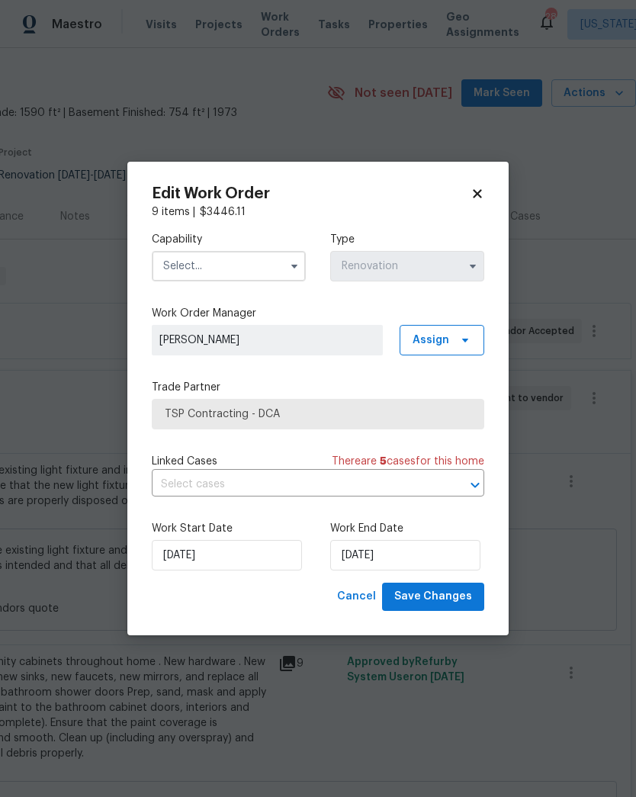
click at [280, 268] on input "text" at bounding box center [229, 266] width 154 height 31
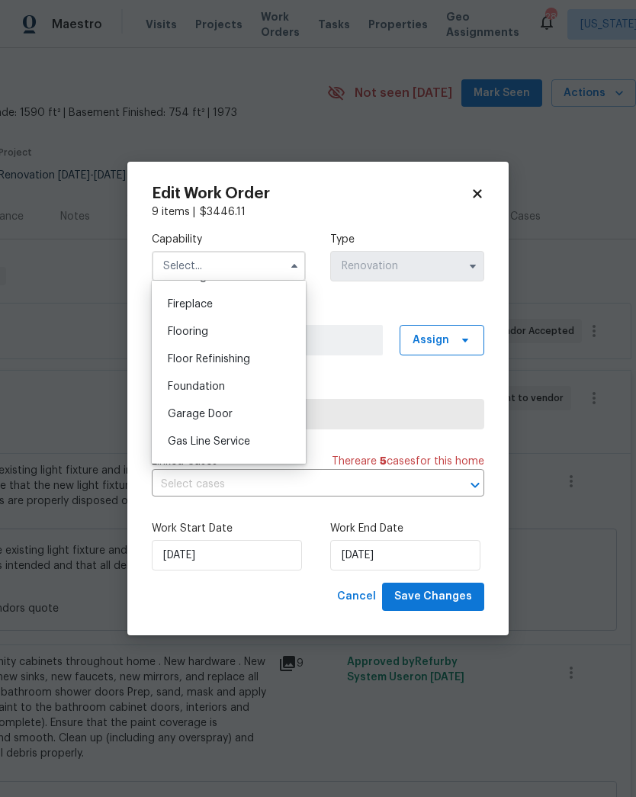
scroll to position [637, 0]
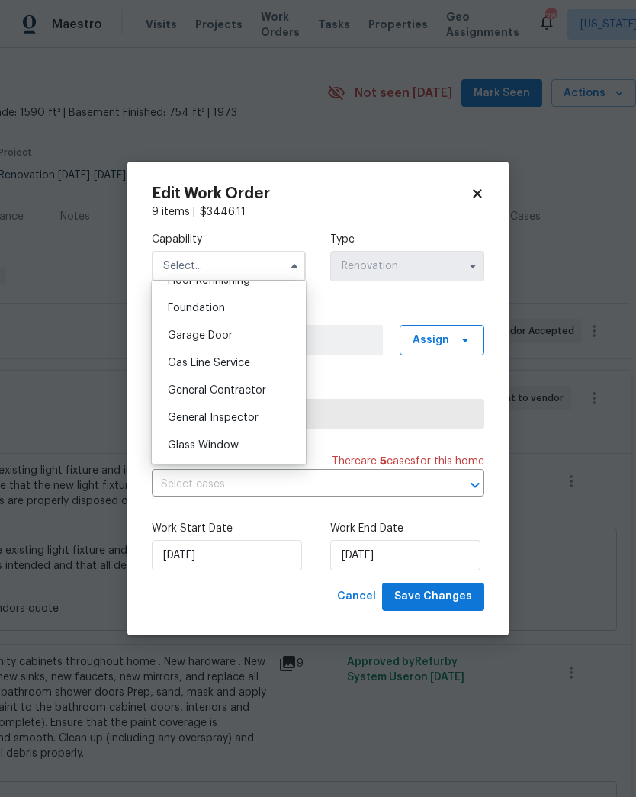
click at [268, 393] on div "General Contractor" at bounding box center [229, 390] width 146 height 27
type input "General Contractor"
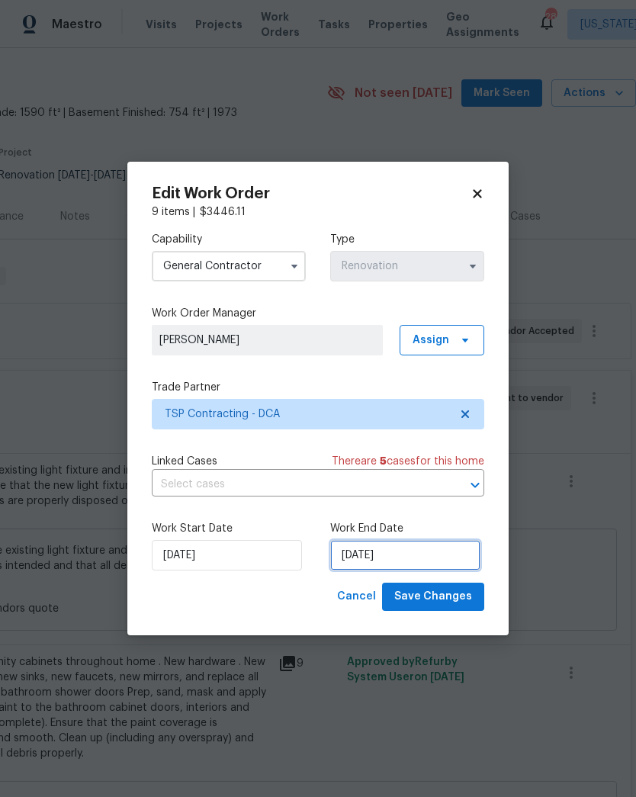
click at [416, 564] on input "[DATE]" at bounding box center [405, 555] width 150 height 31
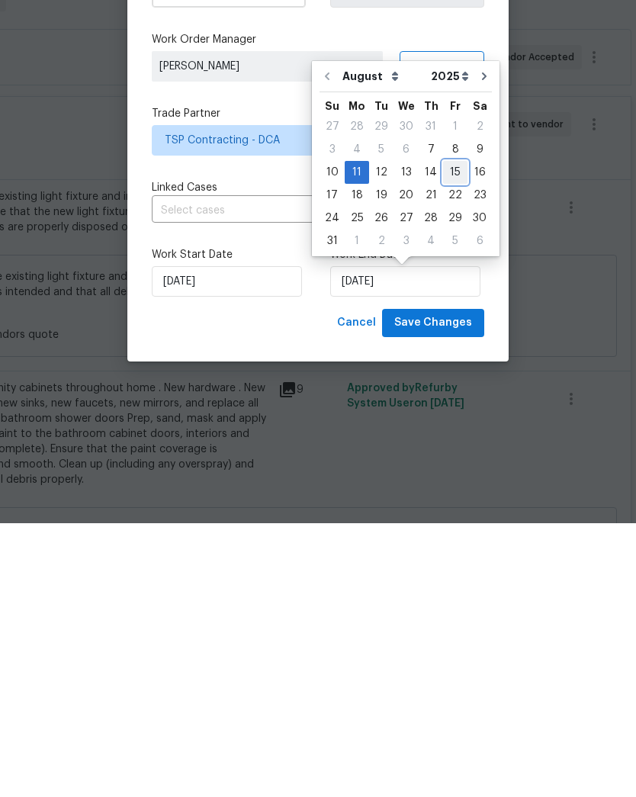
click at [448, 436] on div "15" at bounding box center [455, 446] width 24 height 21
type input "[DATE]"
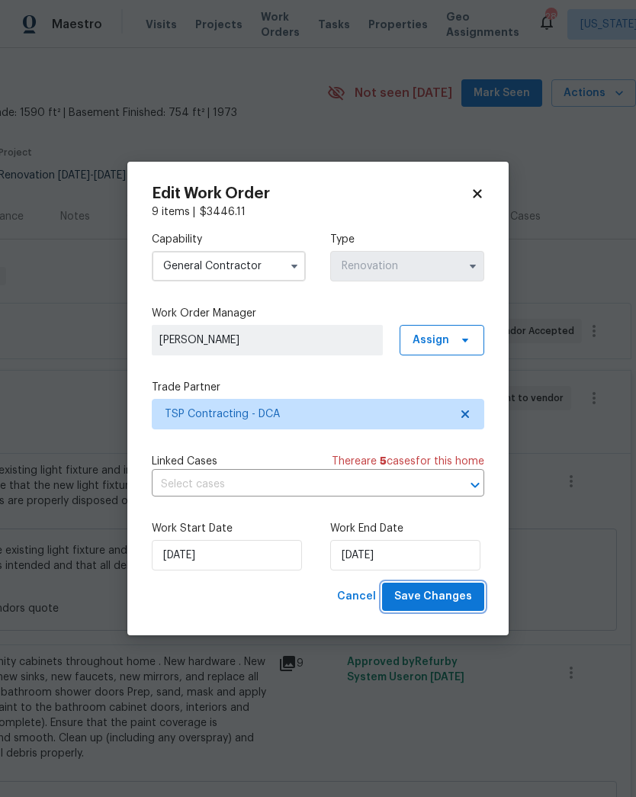
click at [448, 603] on span "Save Changes" at bounding box center [433, 596] width 78 height 19
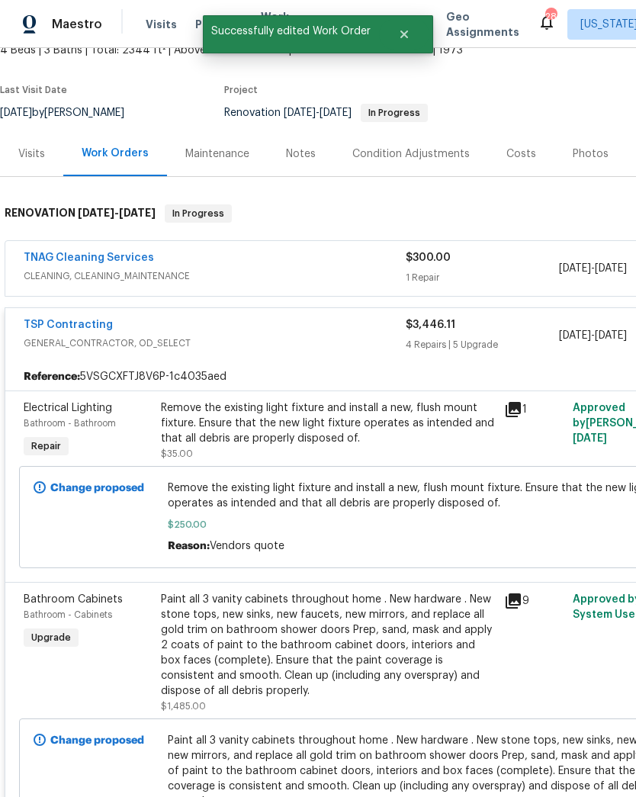
scroll to position [101, 0]
